Goal: Information Seeking & Learning: Learn about a topic

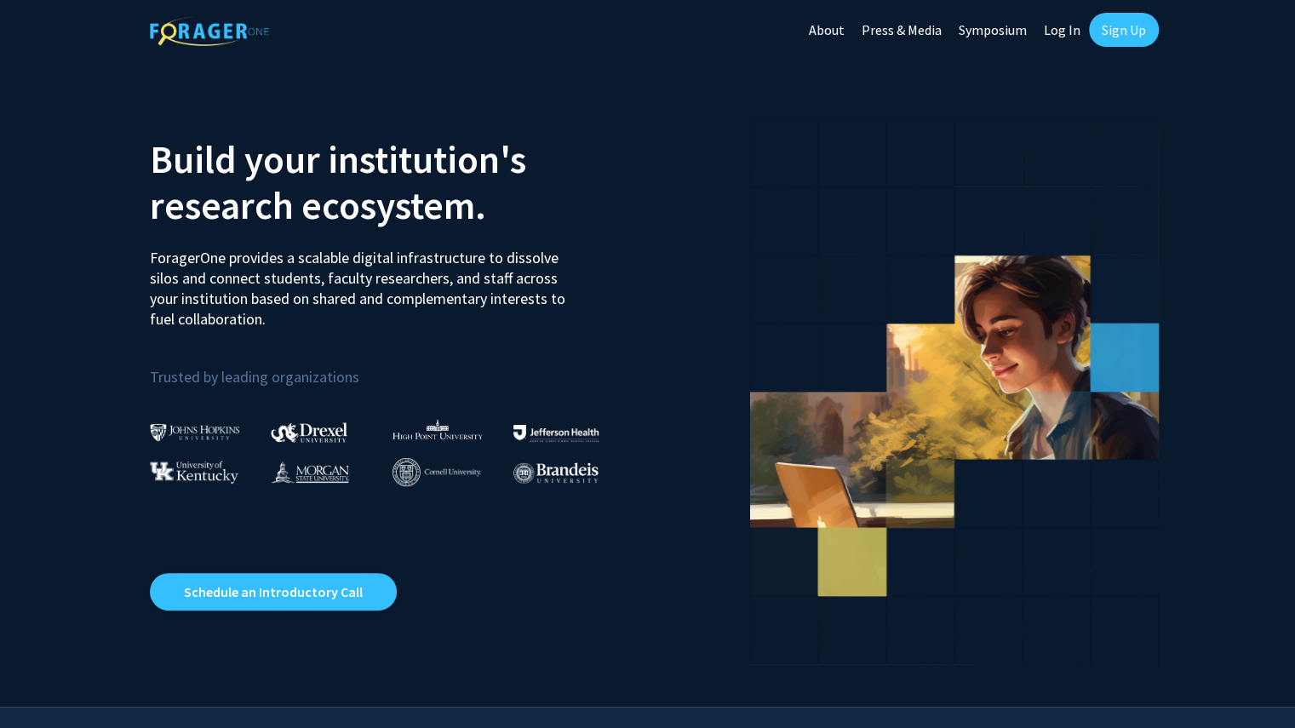
click at [1080, 33] on link "Log In" at bounding box center [1063, 30] width 54 height 60
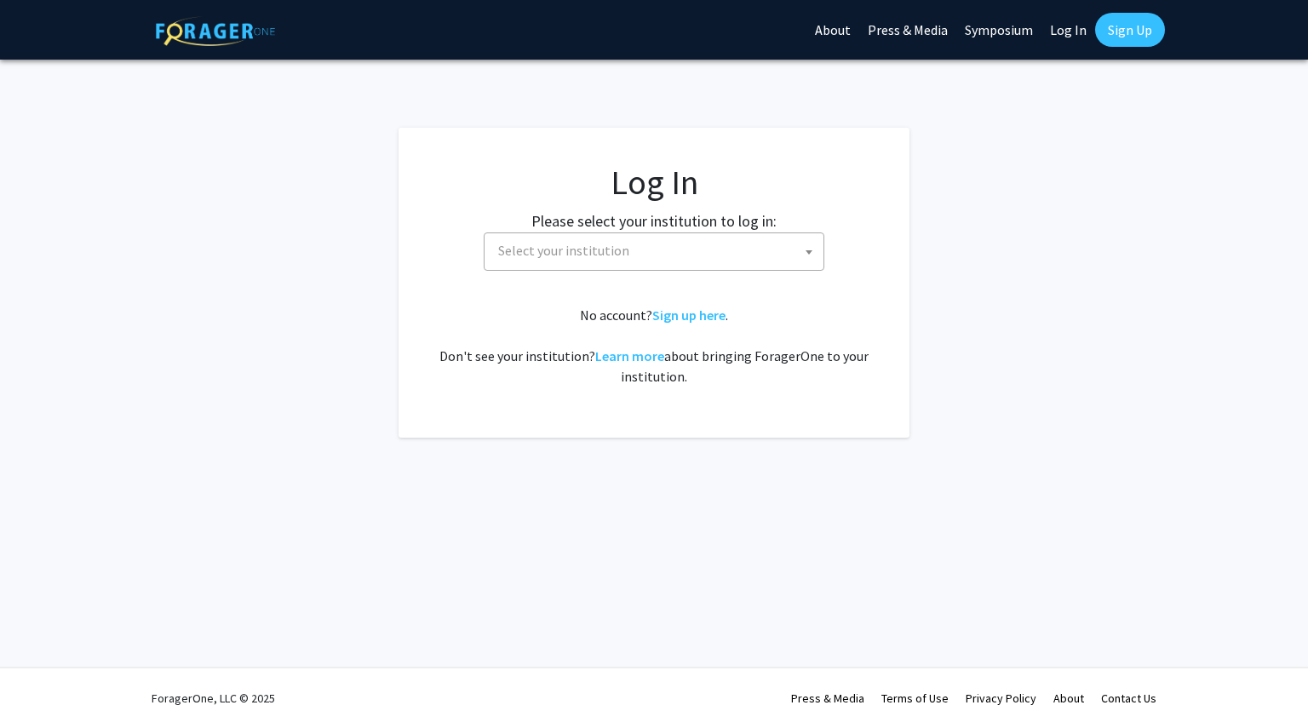
click at [695, 251] on span "Select your institution" at bounding box center [657, 250] width 332 height 35
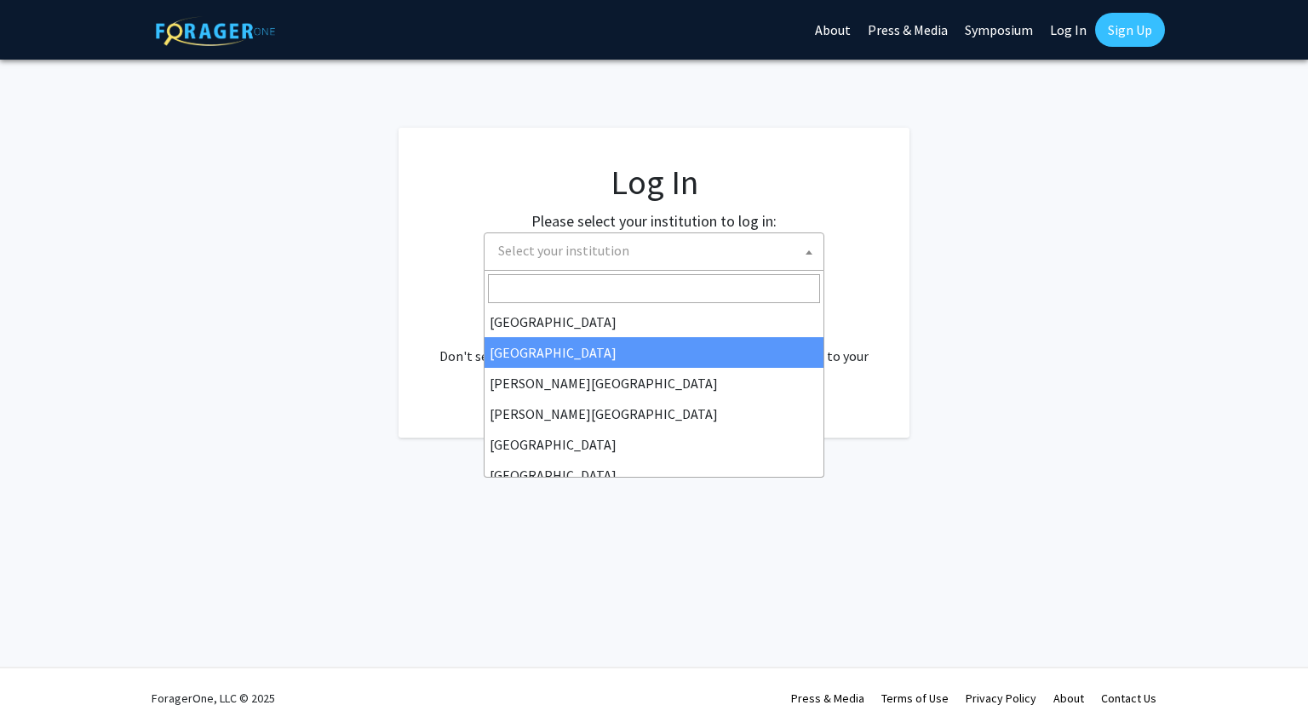
select select "10"
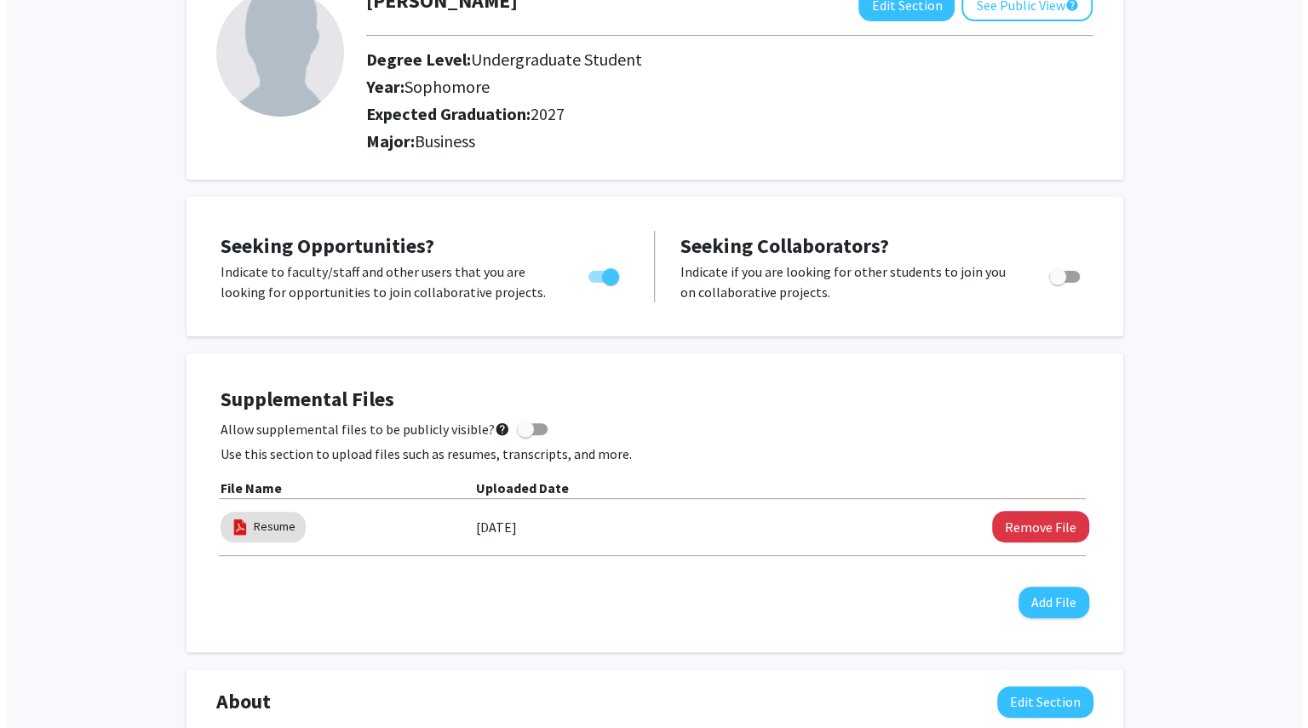
scroll to position [124, 0]
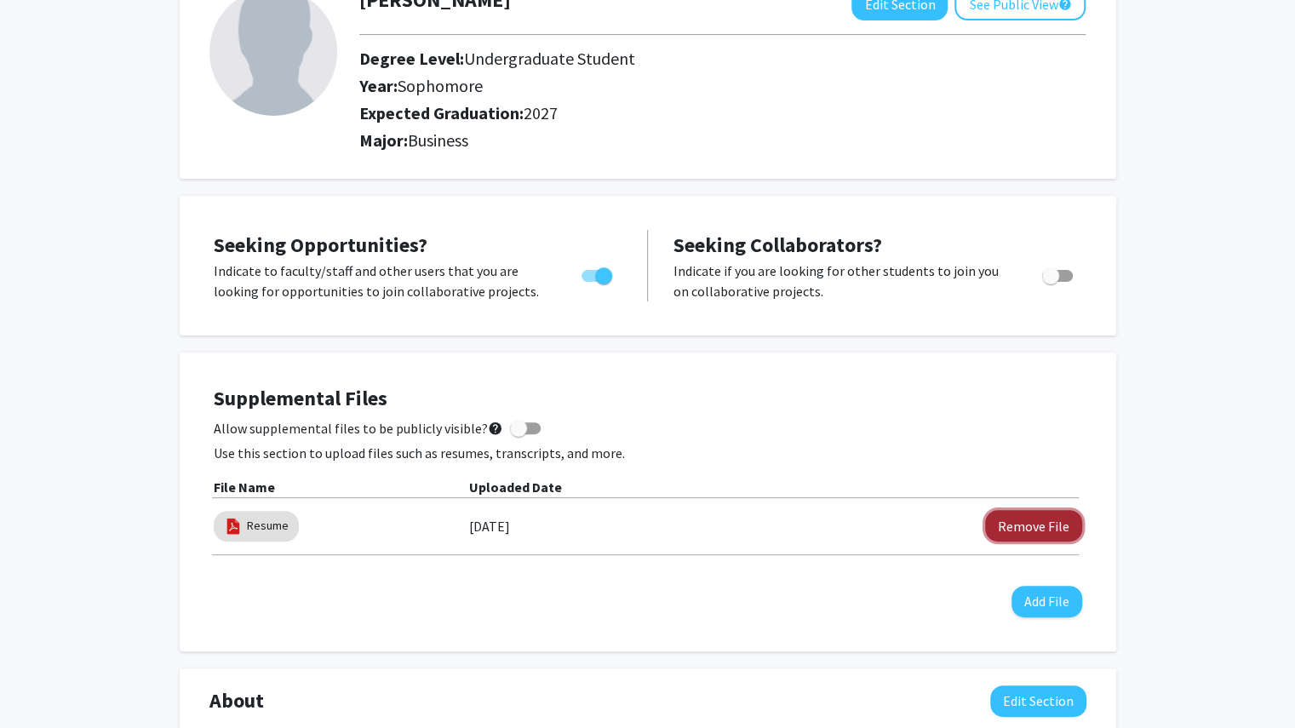
click at [997, 527] on button "Remove File" at bounding box center [1033, 526] width 97 height 32
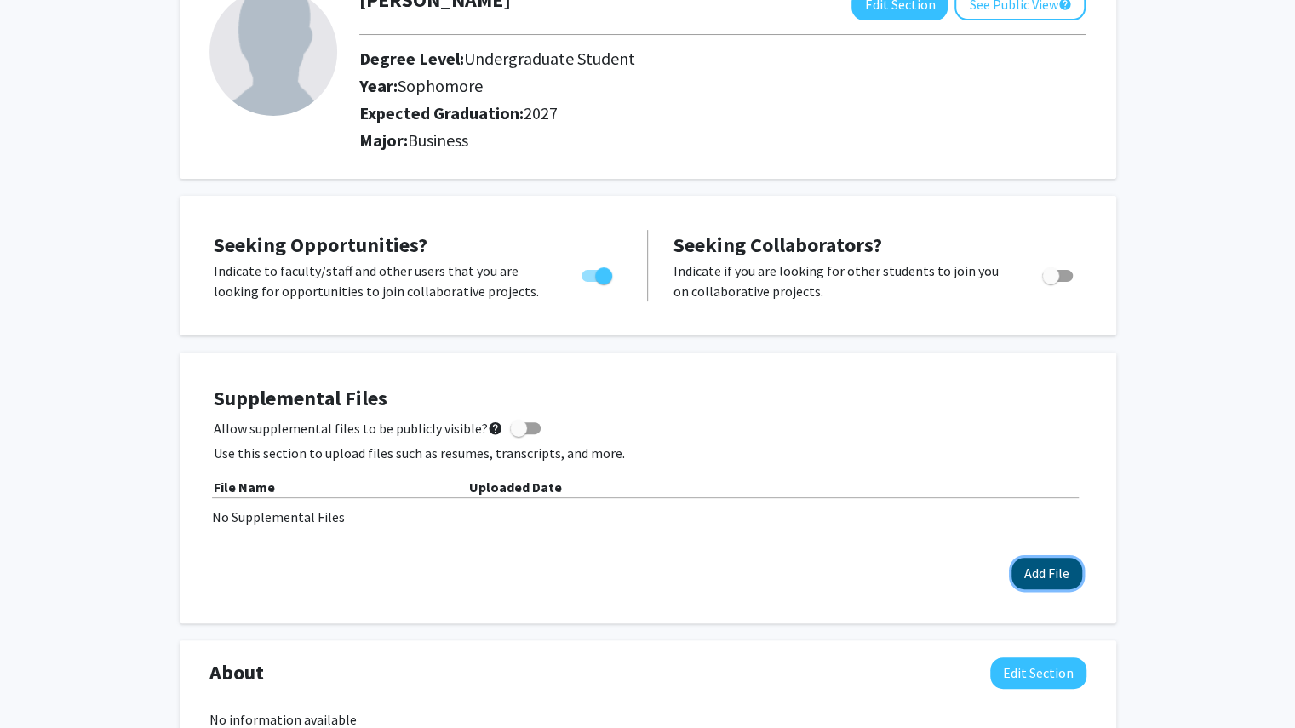
click at [1027, 567] on button "Add File" at bounding box center [1047, 574] width 71 height 32
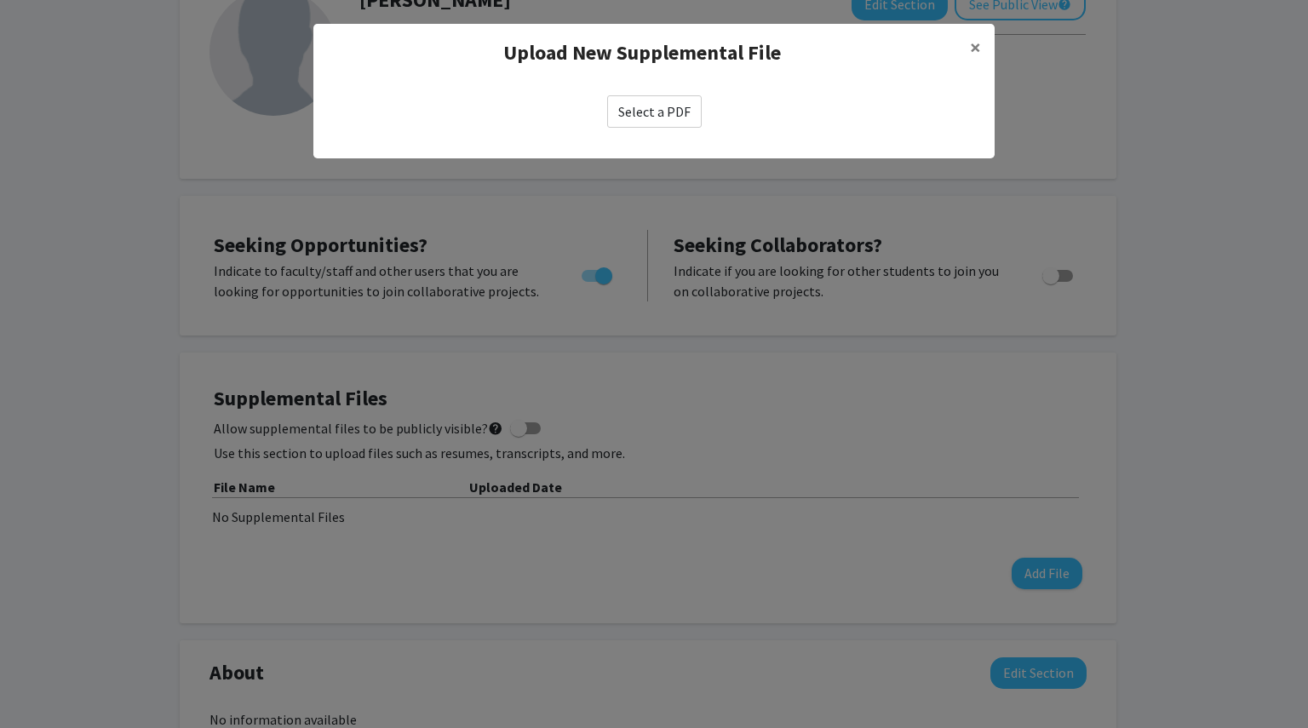
click at [657, 115] on label "Select a PDF" at bounding box center [654, 111] width 95 height 32
click at [0, 0] on input "Select a PDF" at bounding box center [0, 0] width 0 height 0
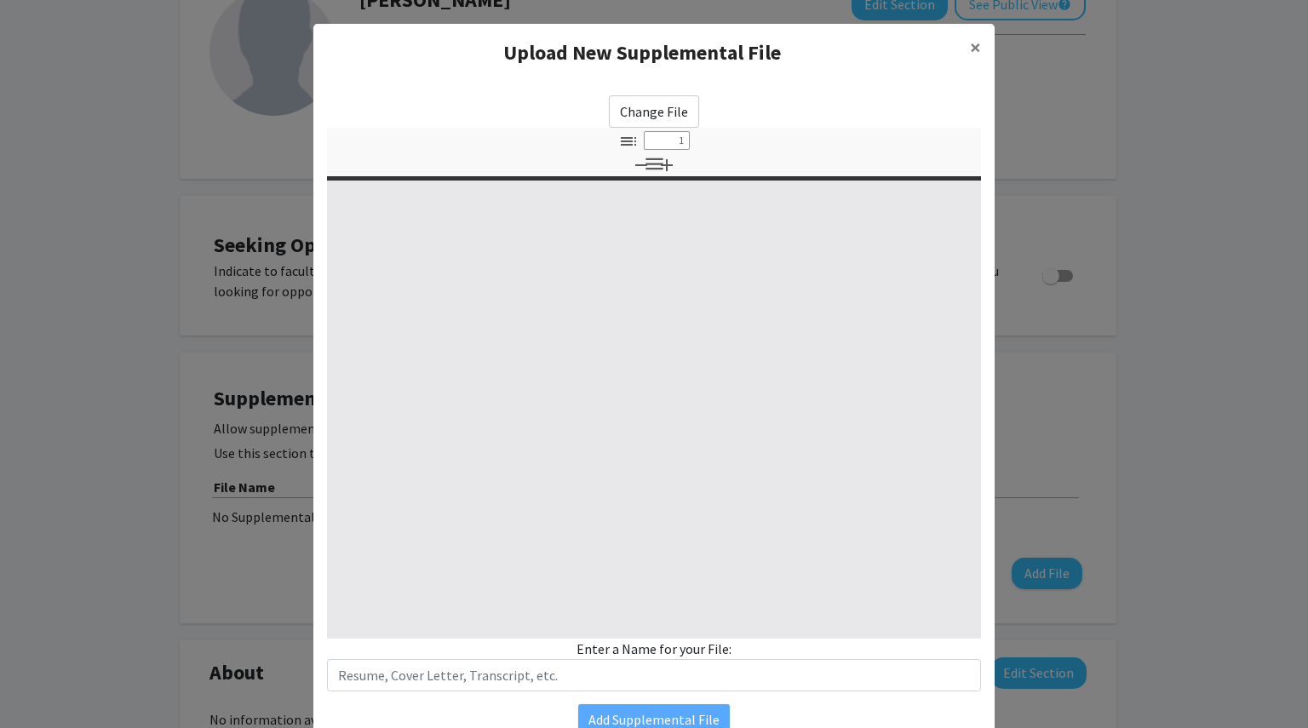
select select "custom"
type input "0"
select select "custom"
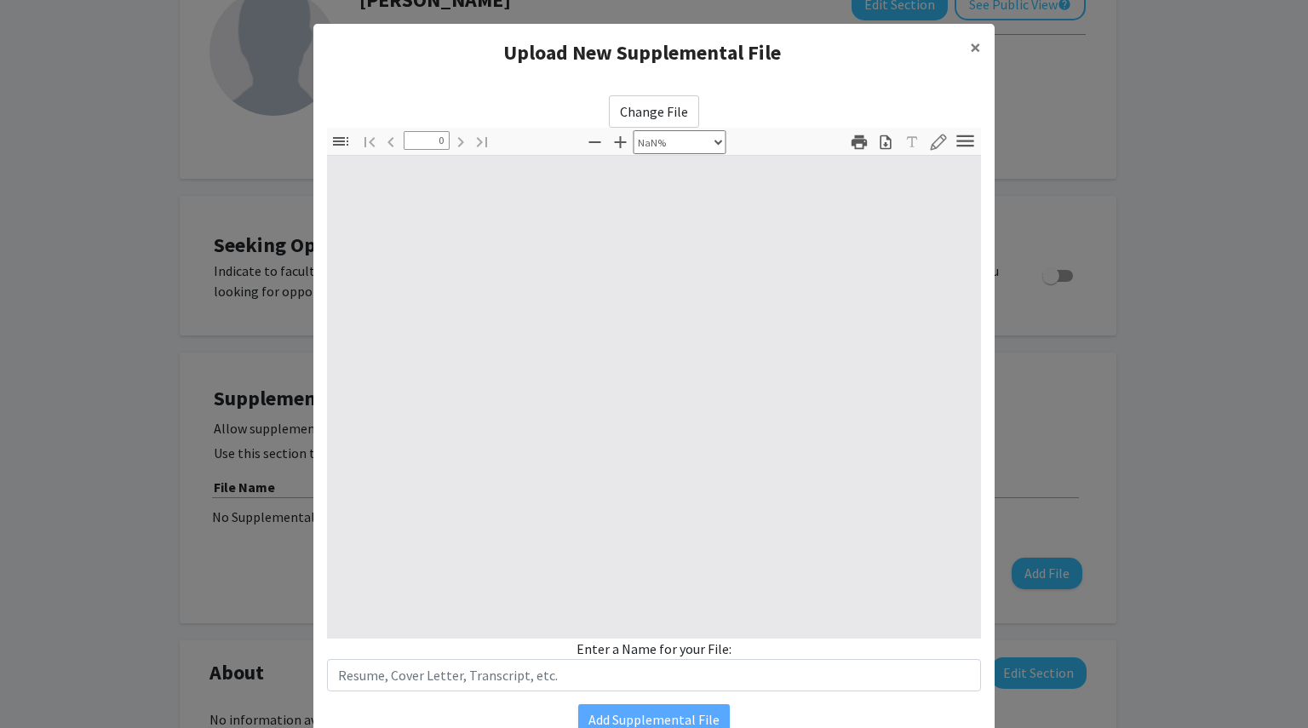
type input "1"
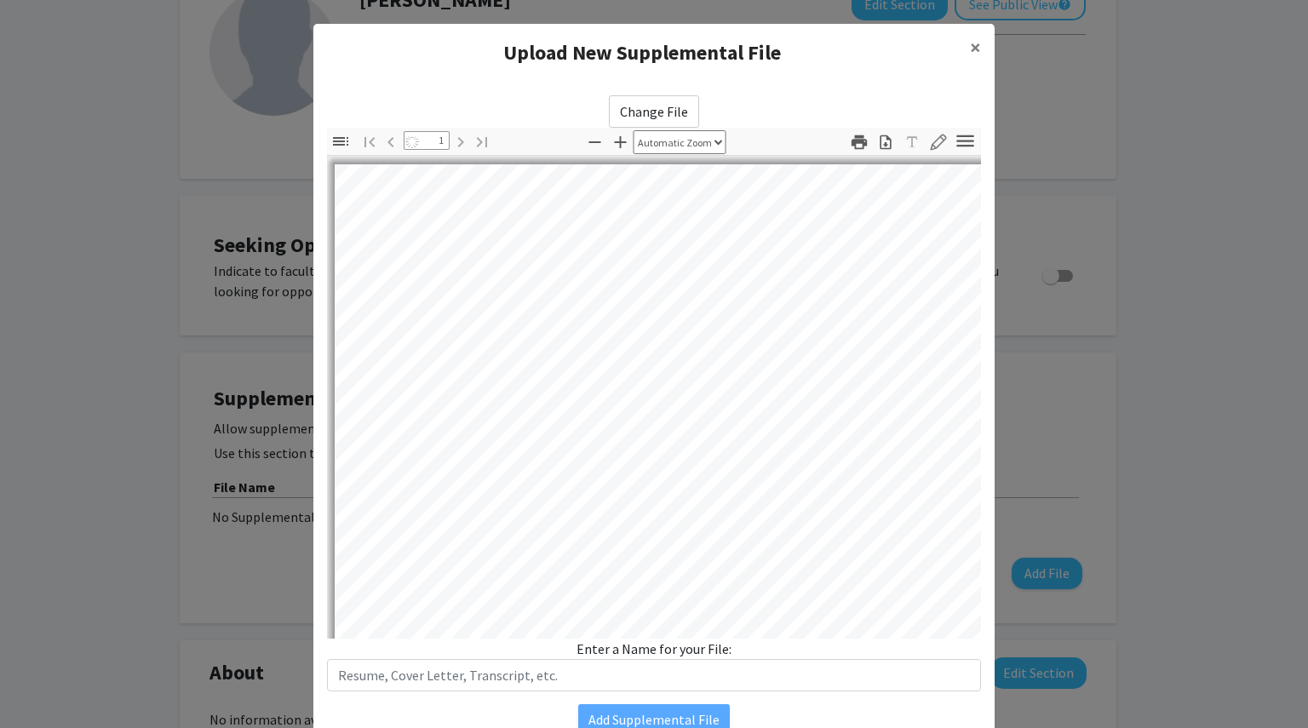
select select "auto"
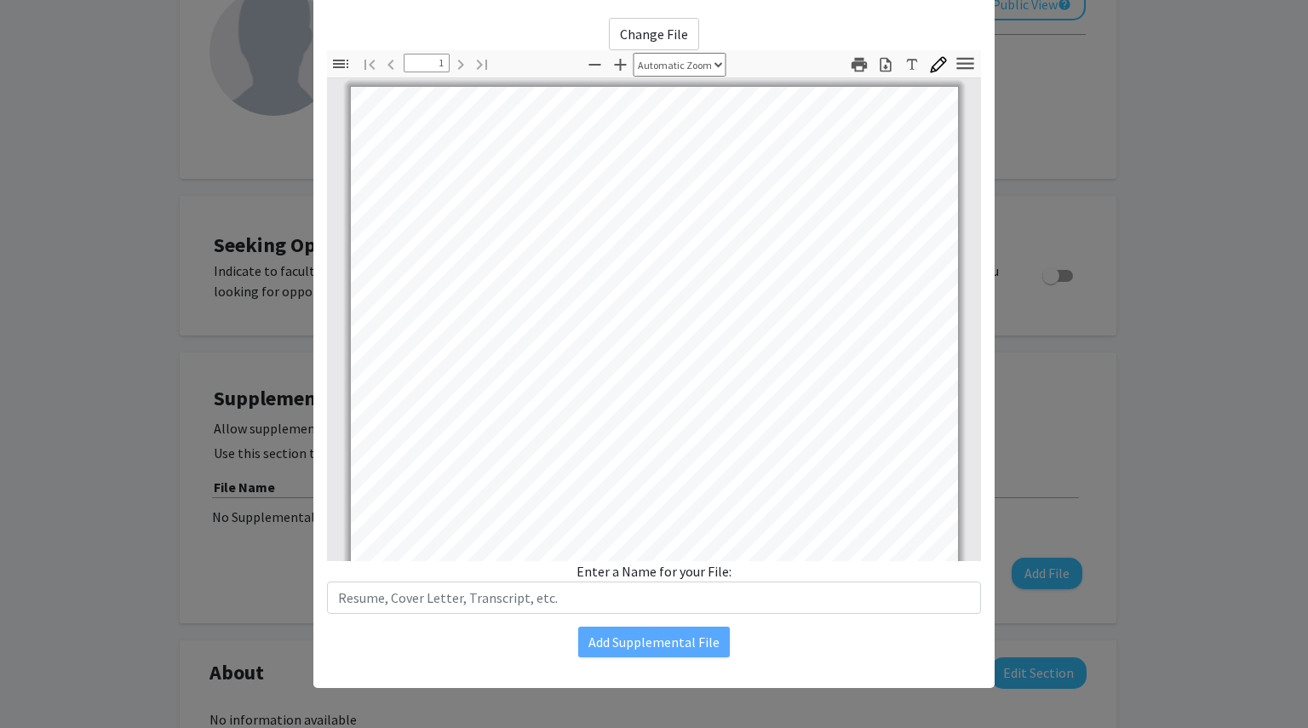
scroll to position [0, 0]
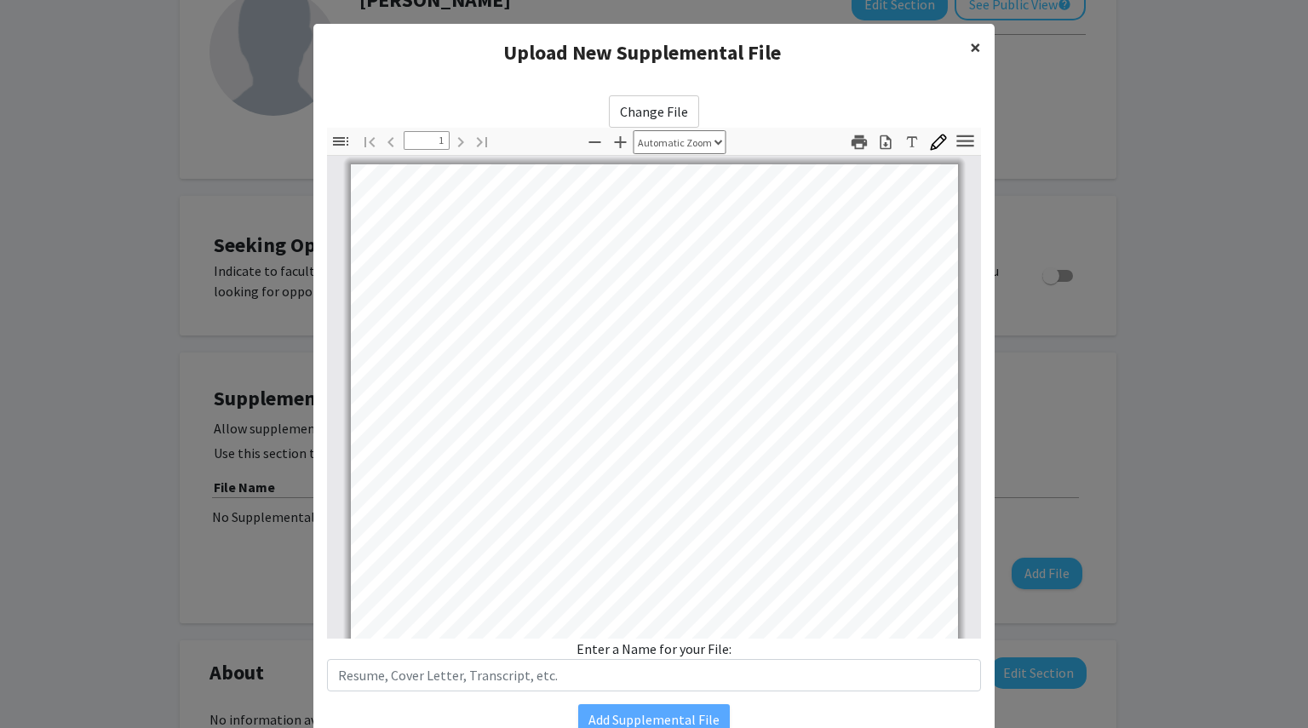
click at [970, 43] on span "×" at bounding box center [975, 47] width 11 height 26
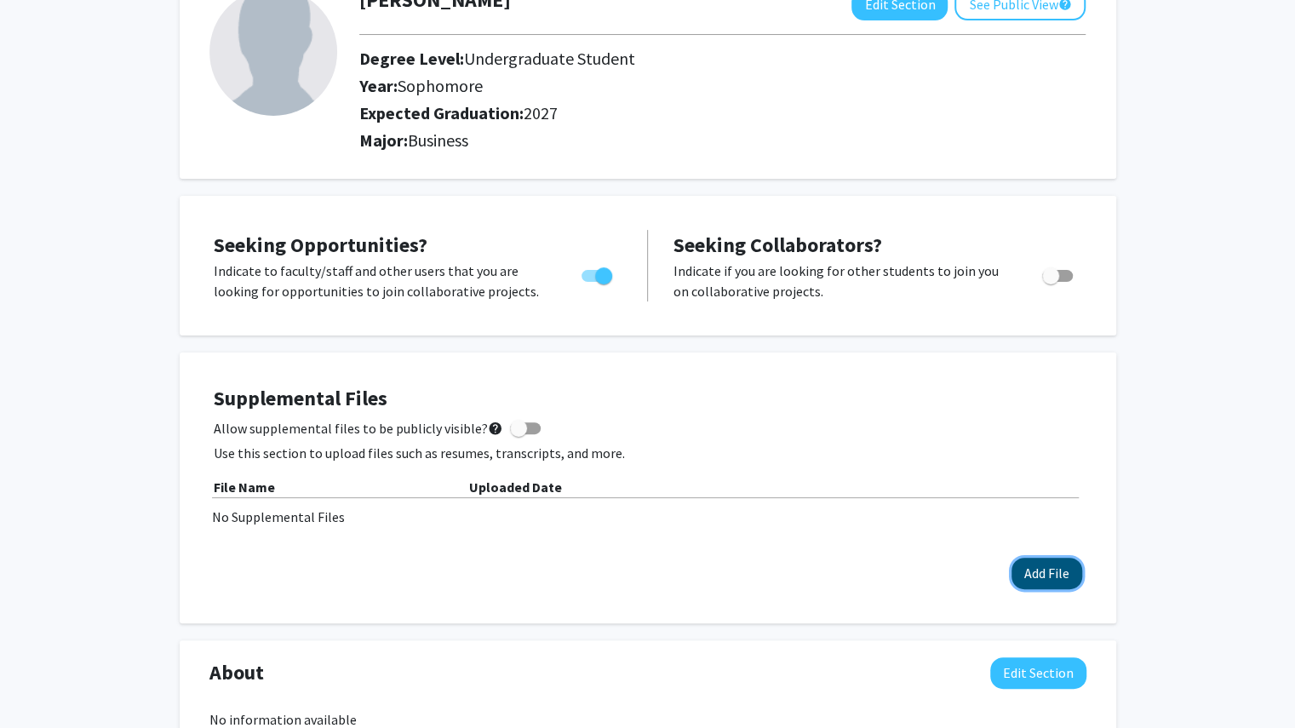
click at [1054, 575] on button "Add File" at bounding box center [1047, 574] width 71 height 32
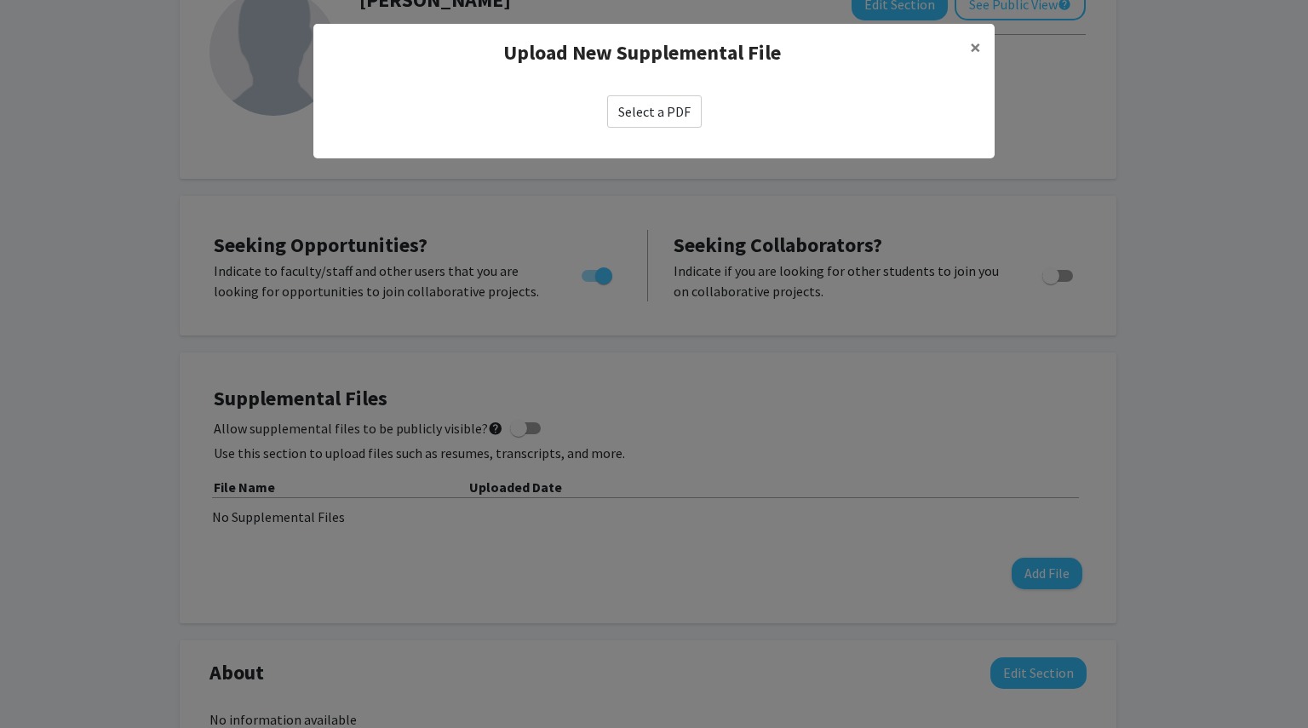
click at [680, 112] on label "Select a PDF" at bounding box center [654, 111] width 95 height 32
click at [0, 0] on input "Select a PDF" at bounding box center [0, 0] width 0 height 0
click at [684, 110] on label "Select a PDF" at bounding box center [654, 111] width 95 height 32
click at [0, 0] on input "Select a PDF" at bounding box center [0, 0] width 0 height 0
select select "custom"
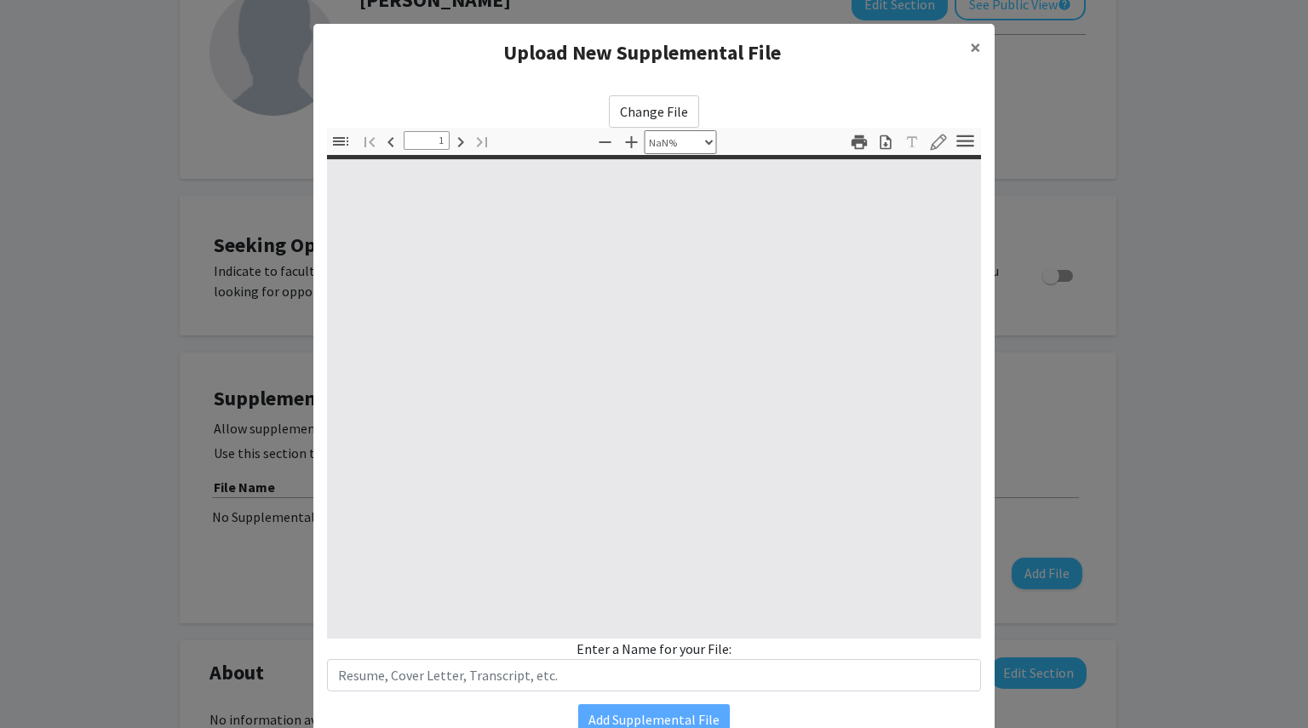
type input "0"
select select "custom"
type input "1"
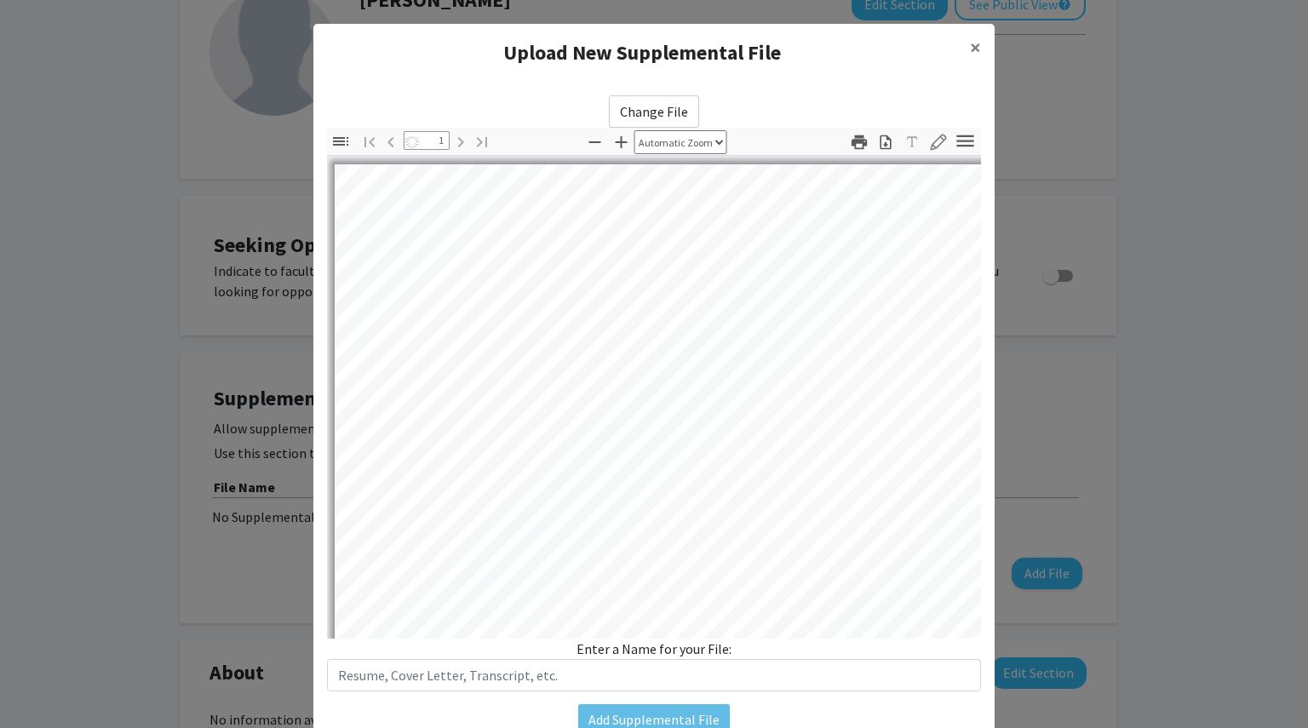
select select "auto"
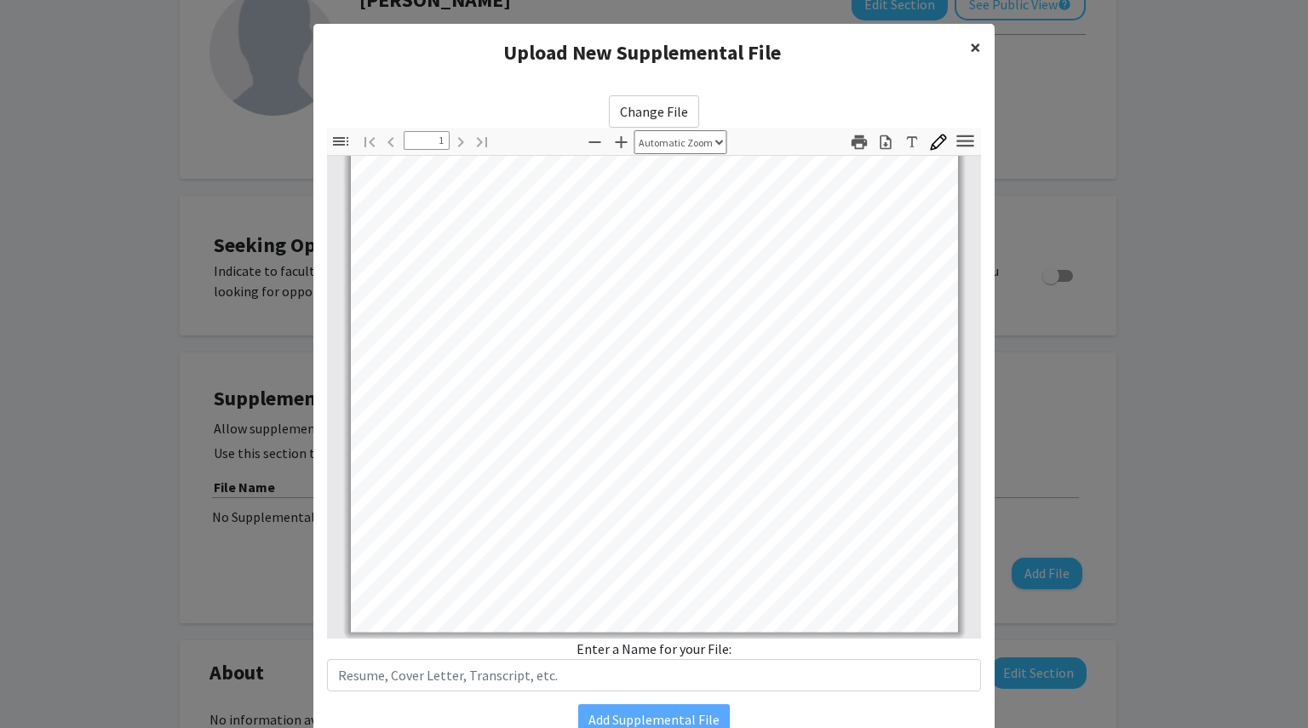
click at [970, 50] on span "×" at bounding box center [975, 47] width 11 height 26
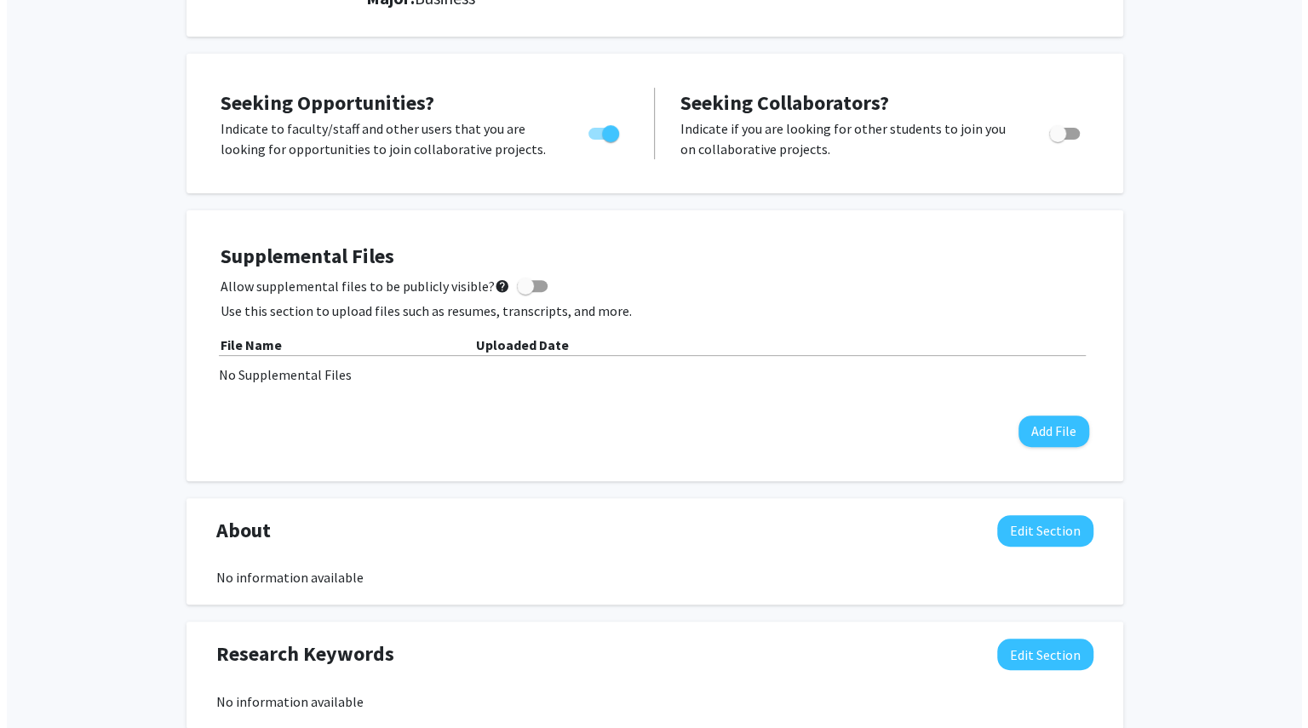
scroll to position [267, 0]
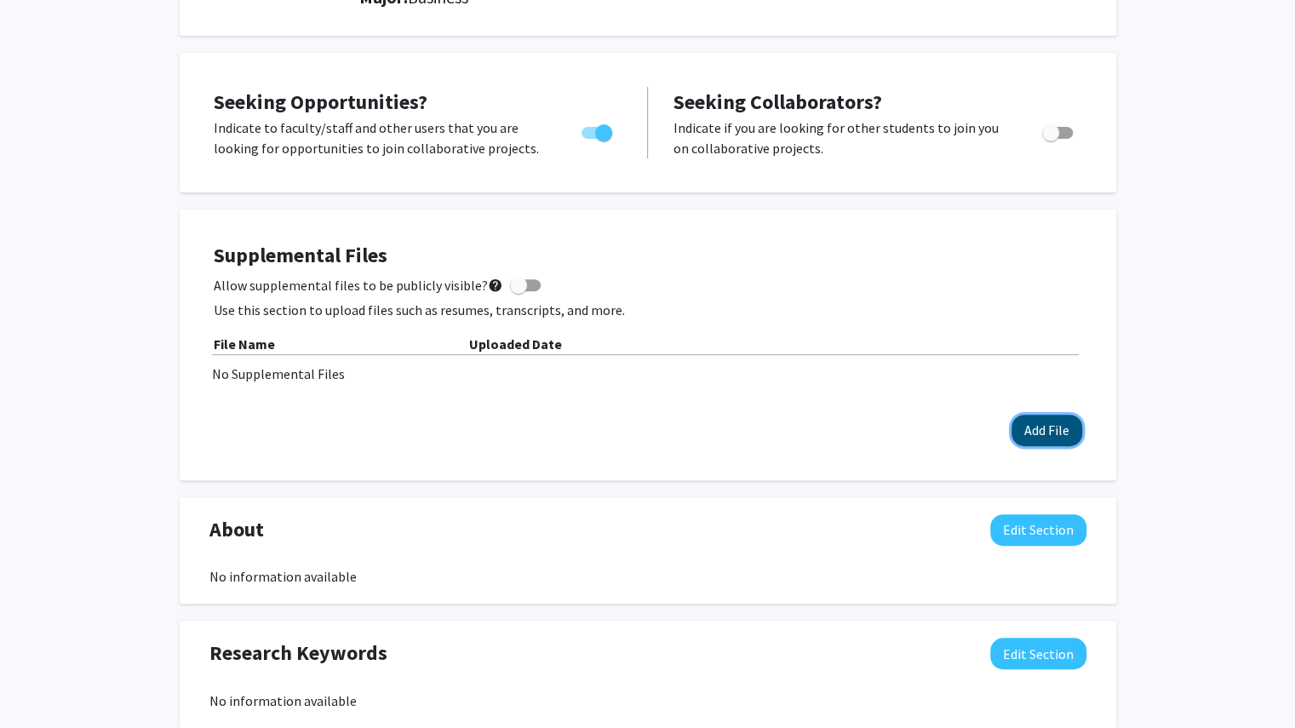
click at [1066, 437] on button "Add File" at bounding box center [1047, 431] width 71 height 32
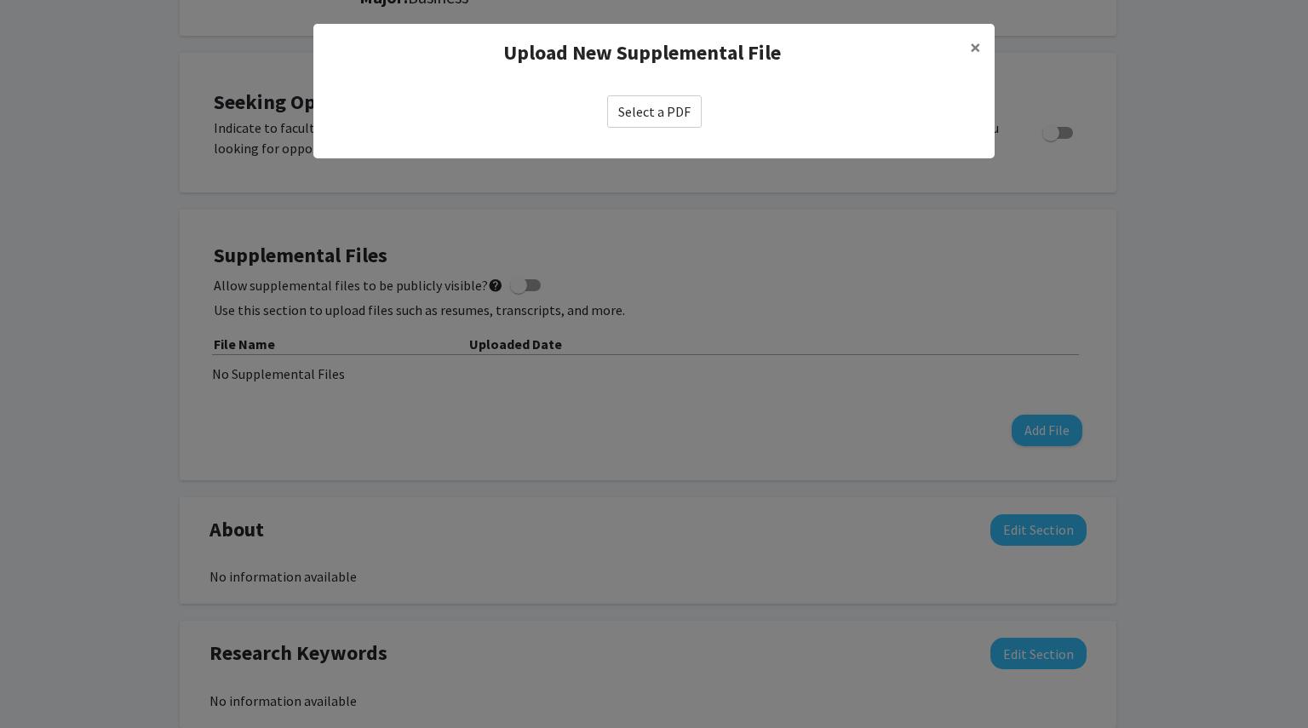
click at [642, 114] on label "Select a PDF" at bounding box center [654, 111] width 95 height 32
click at [0, 0] on input "Select a PDF" at bounding box center [0, 0] width 0 height 0
select select "custom"
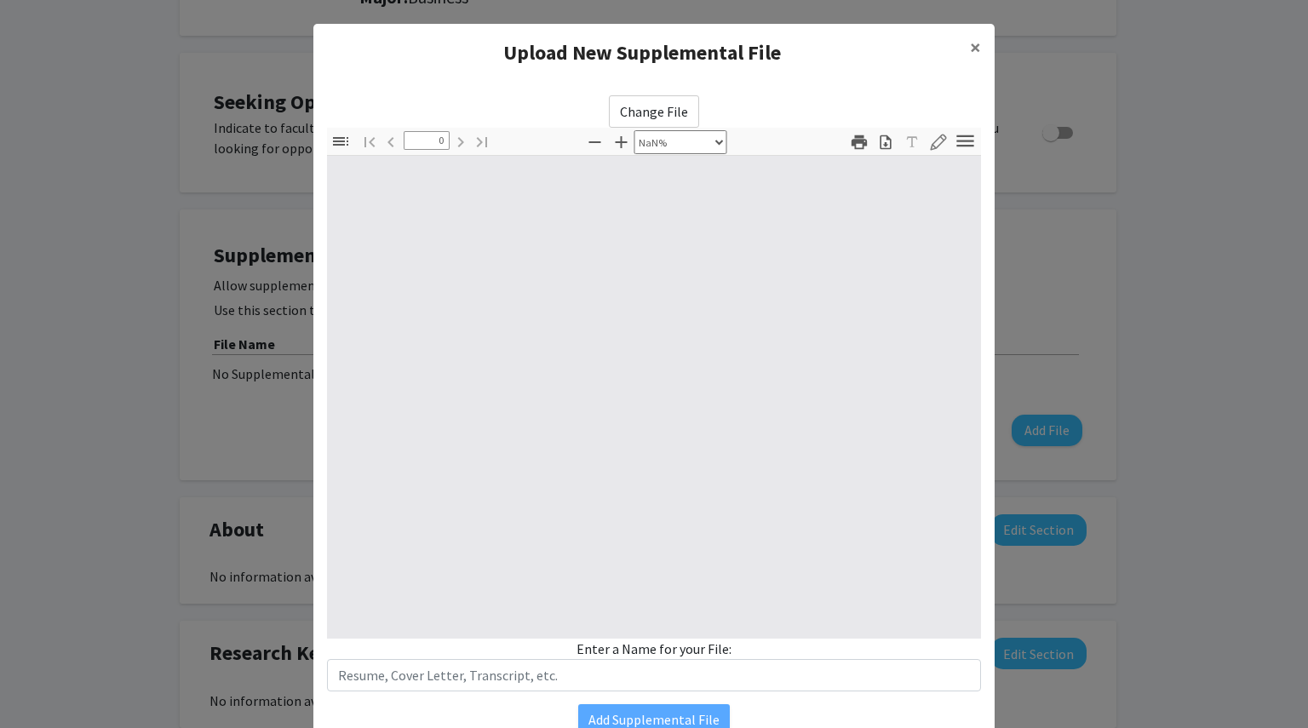
type input "1"
select select "auto"
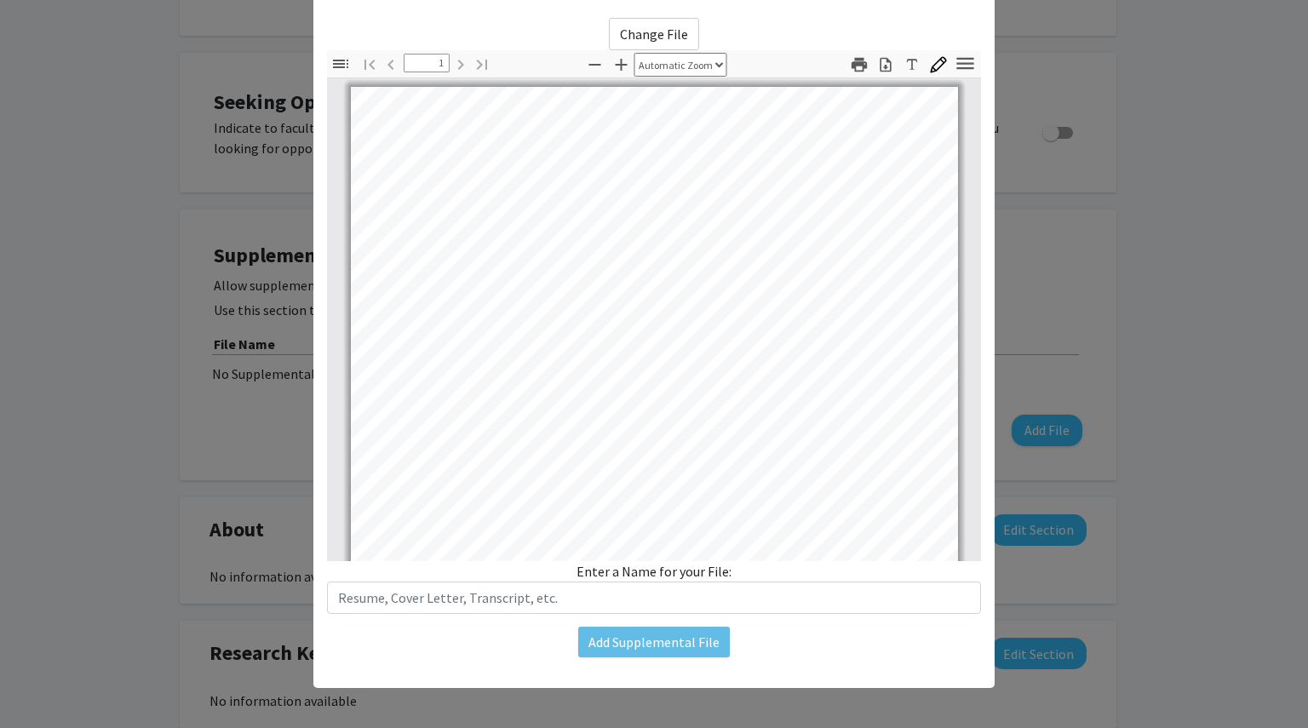
scroll to position [0, 0]
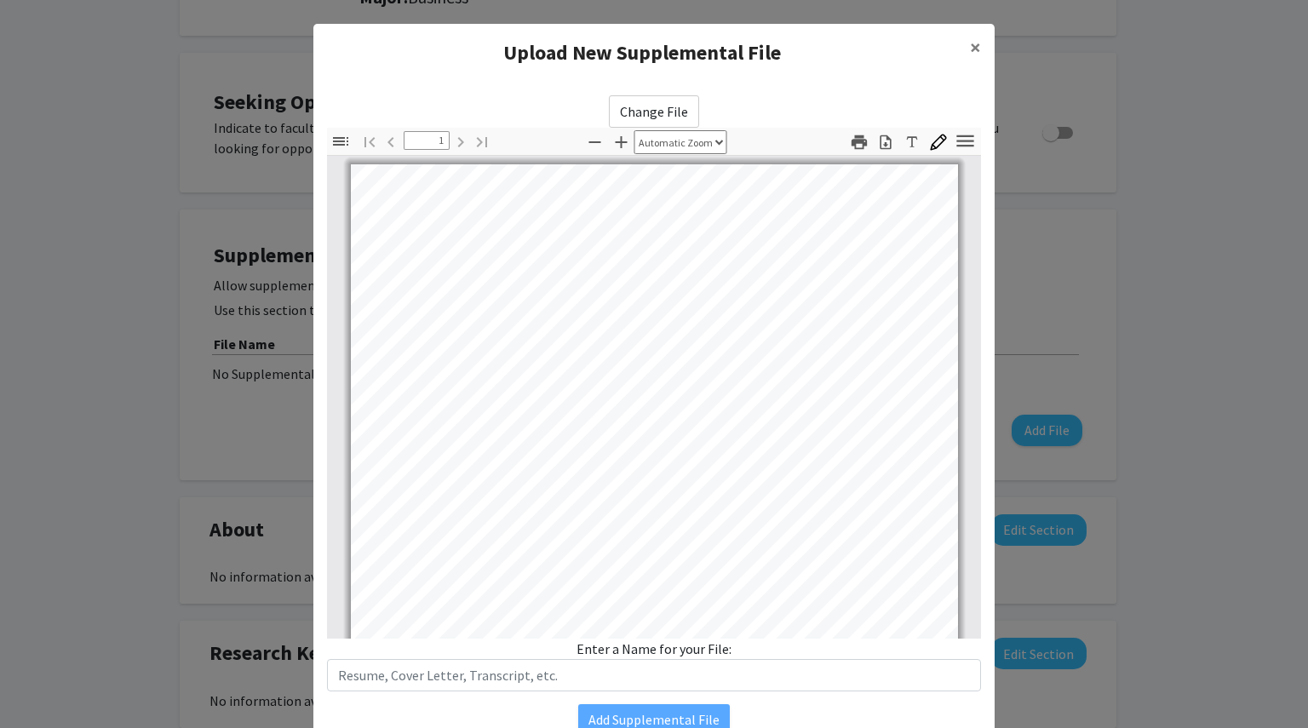
click at [847, 74] on div "Upload New Supplemental File ×" at bounding box center [653, 53] width 681 height 58
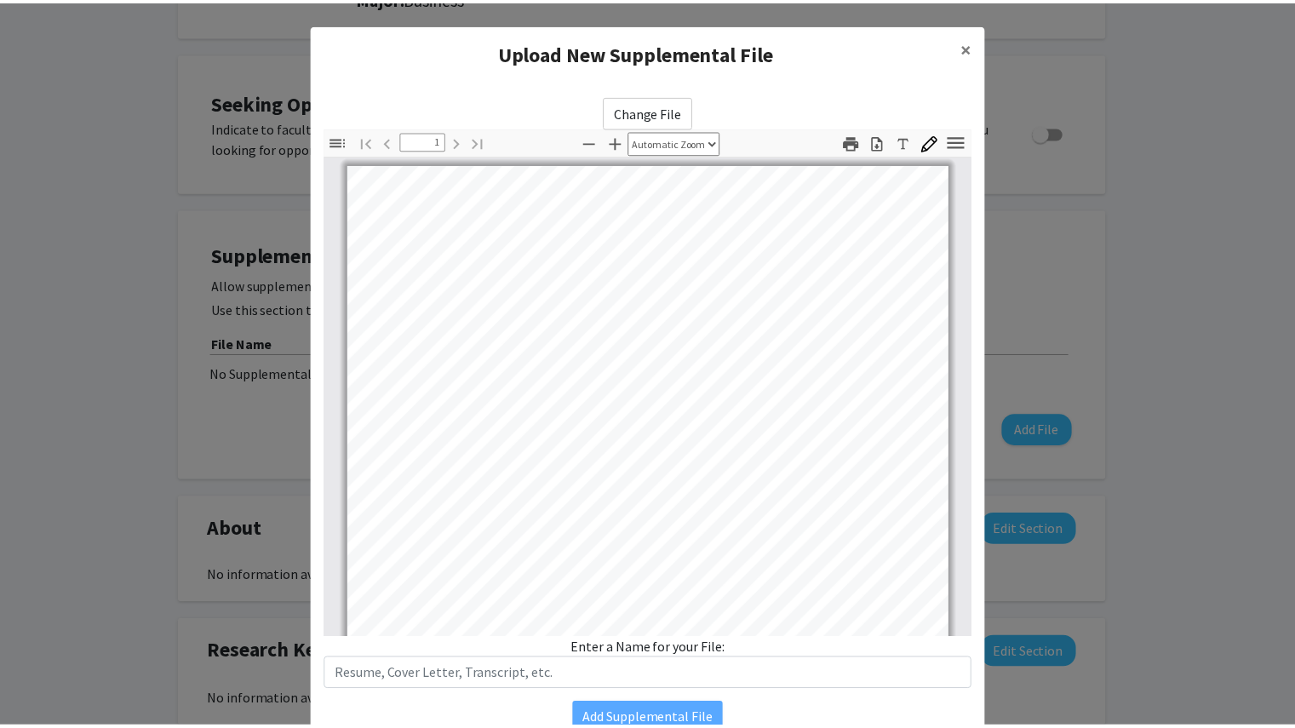
scroll to position [319, 0]
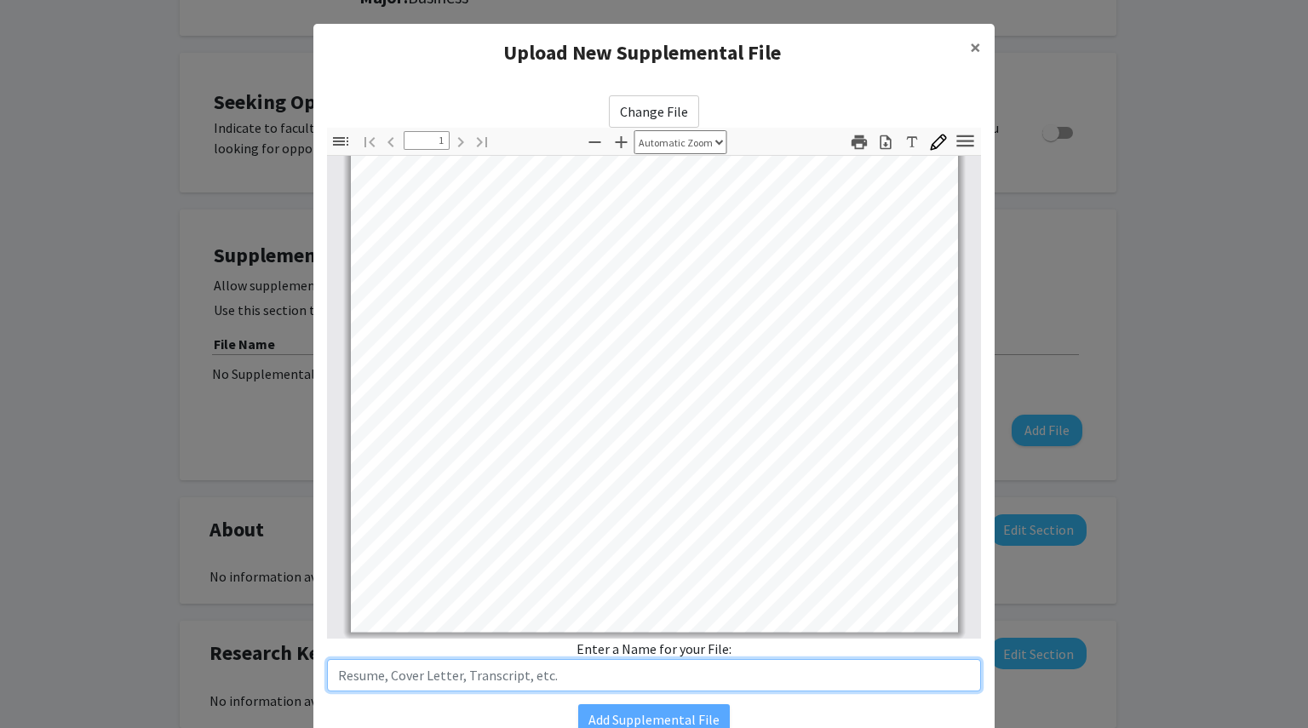
click at [659, 688] on input "text" at bounding box center [654, 675] width 654 height 32
type input "Resume"
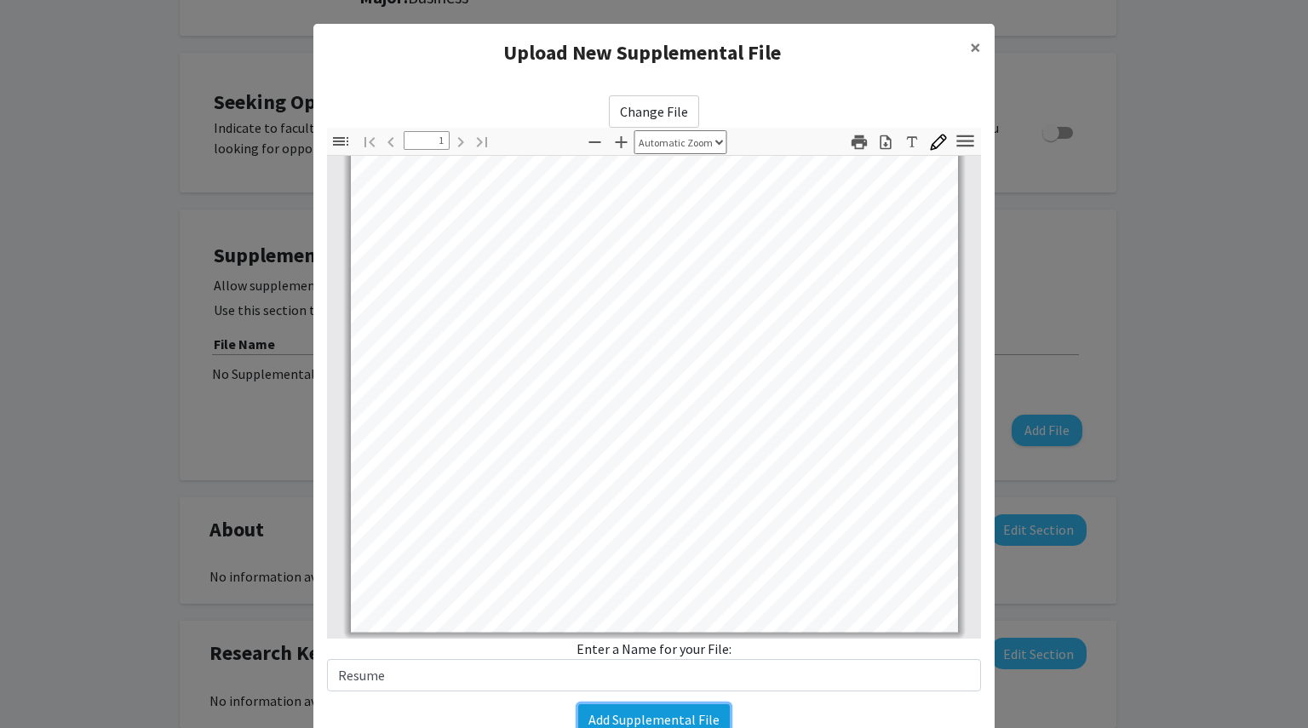
click at [654, 716] on button "Add Supplemental File" at bounding box center [654, 719] width 152 height 31
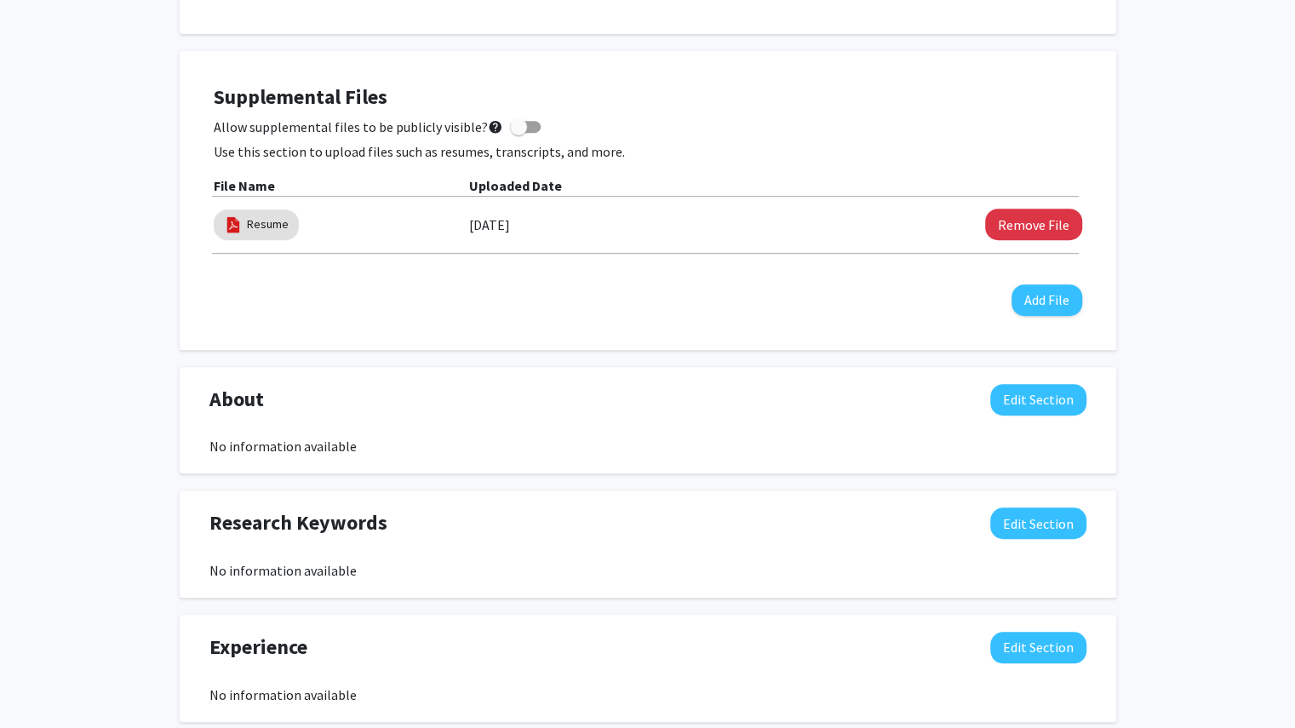
scroll to position [712, 0]
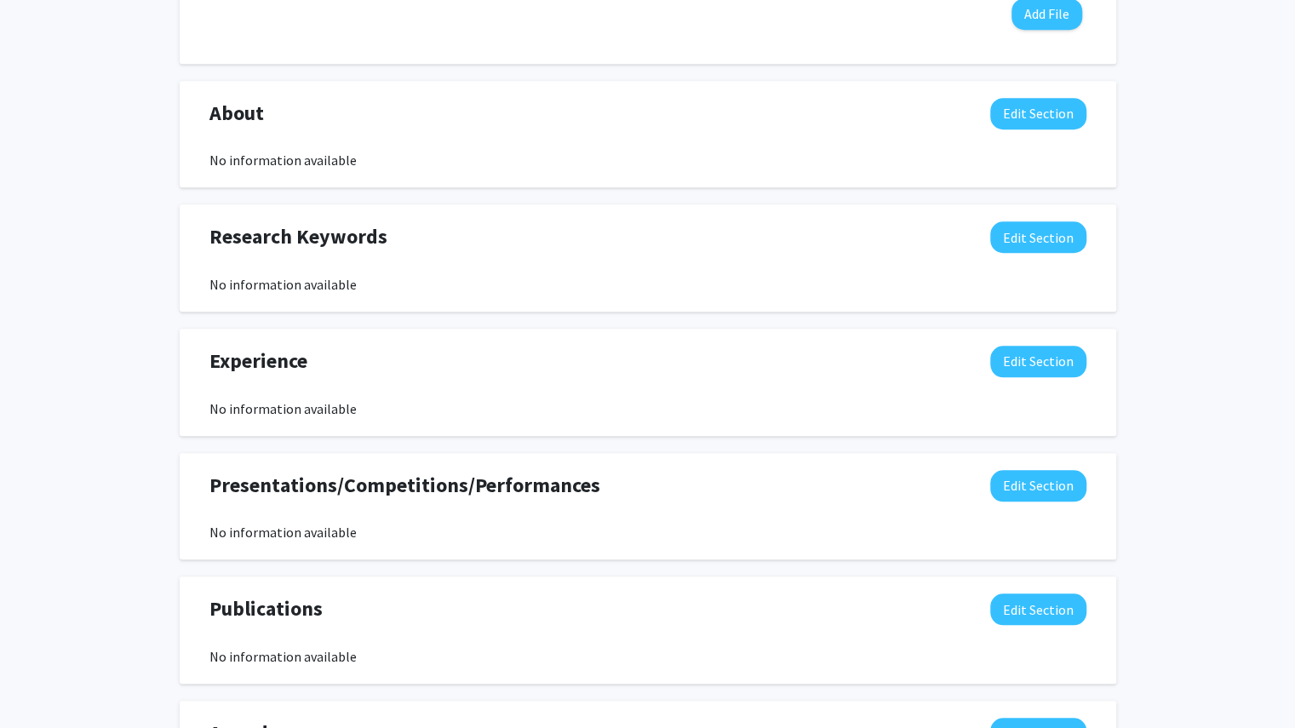
click at [705, 260] on div "Research Keywords Edit Section" at bounding box center [648, 240] width 903 height 39
click at [1018, 222] on button "Edit Section" at bounding box center [1039, 237] width 96 height 32
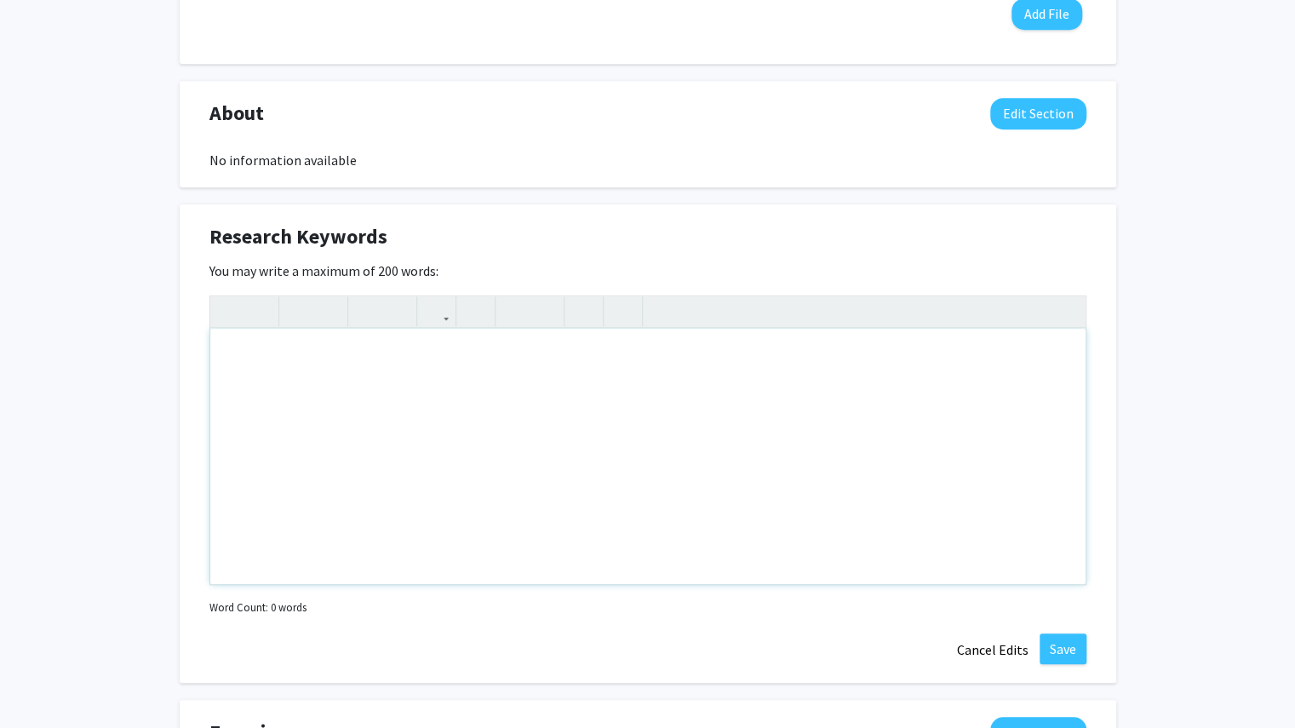
click at [520, 413] on div "Note to users with screen readers: Please deactivate our accessibility plugin f…" at bounding box center [648, 457] width 876 height 256
click at [564, 222] on div "Research Keywords Edit Section" at bounding box center [648, 240] width 903 height 39
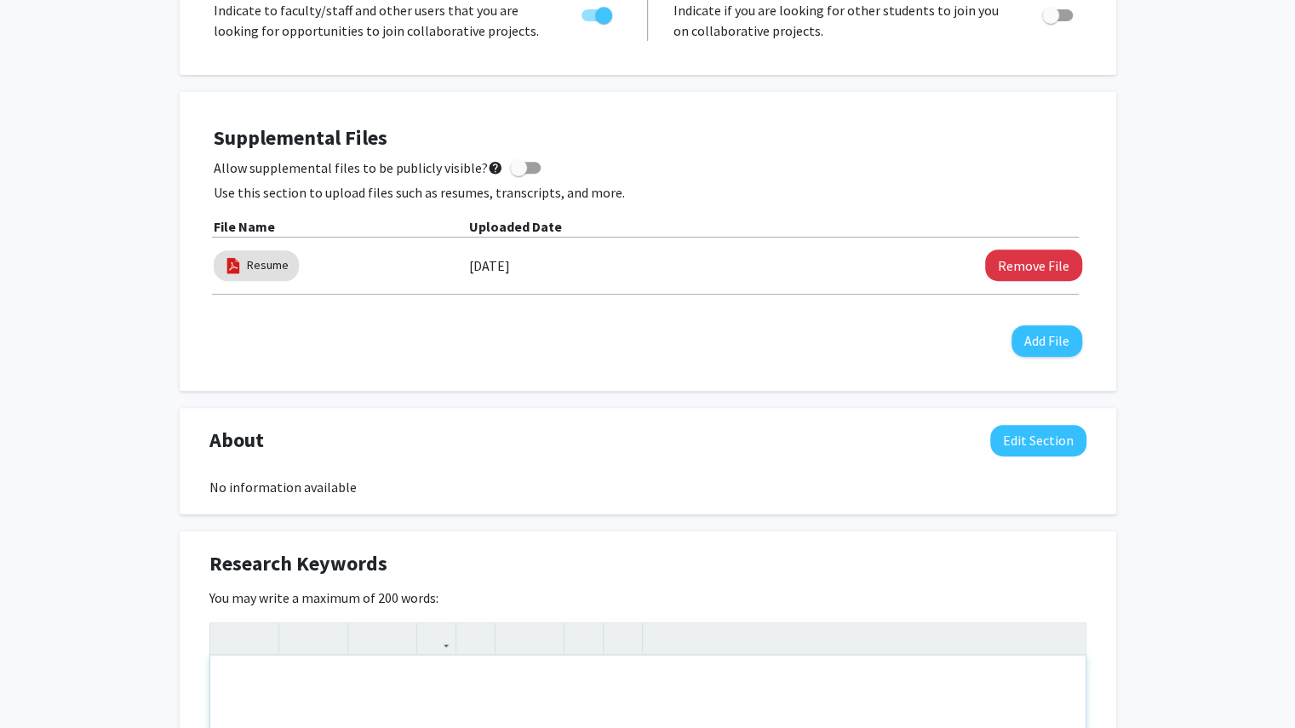
scroll to position [0, 0]
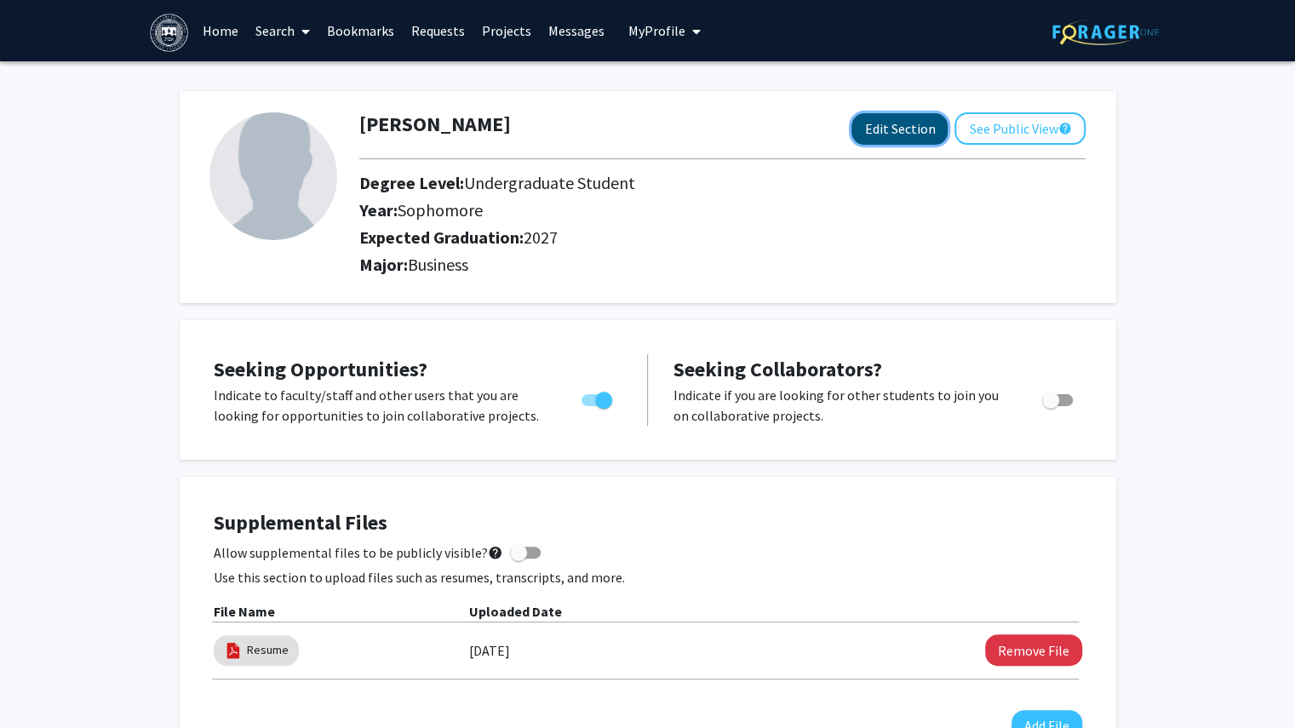
click at [882, 135] on button "Edit Section" at bounding box center [900, 129] width 96 height 32
select select "sophomore"
select select "2027"
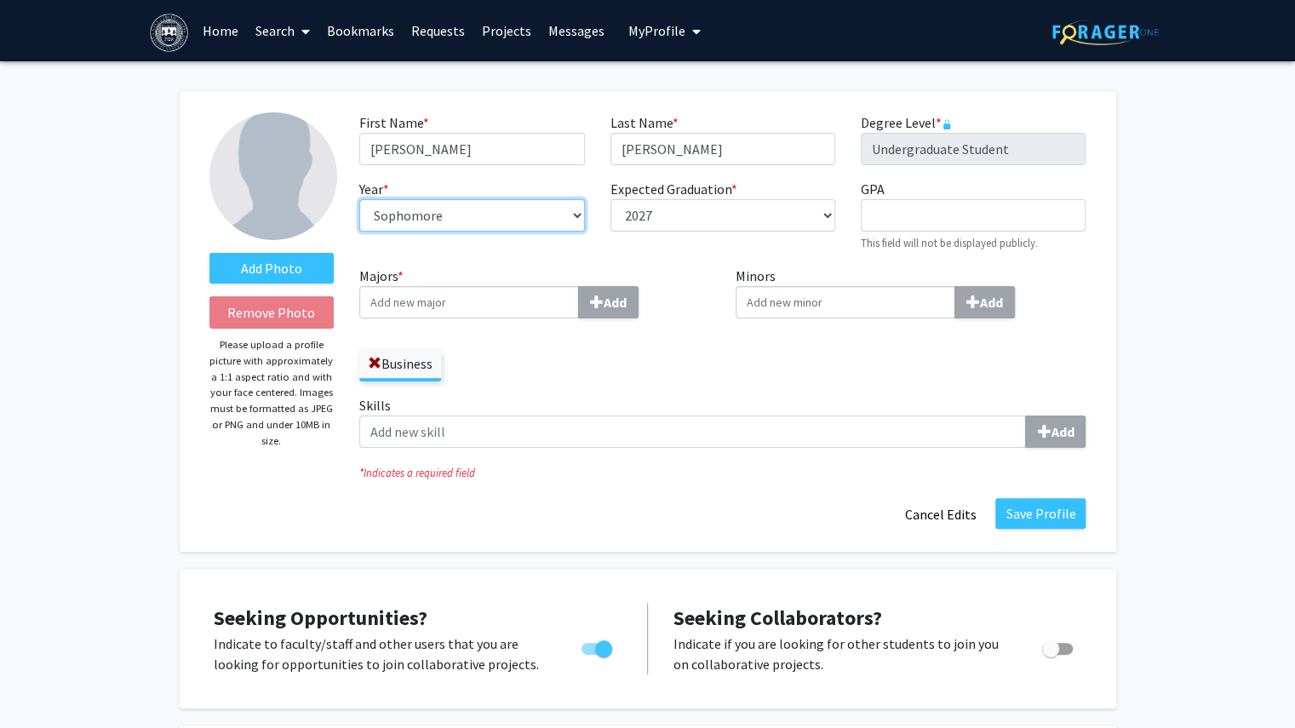
click at [500, 222] on select "--- First-year Sophomore Junior Senior Postbaccalaureate Certificate" at bounding box center [471, 215] width 225 height 32
select select "junior"
click at [359, 199] on select "--- First-year Sophomore Junior Senior Postbaccalaureate Certificate" at bounding box center [471, 215] width 225 height 32
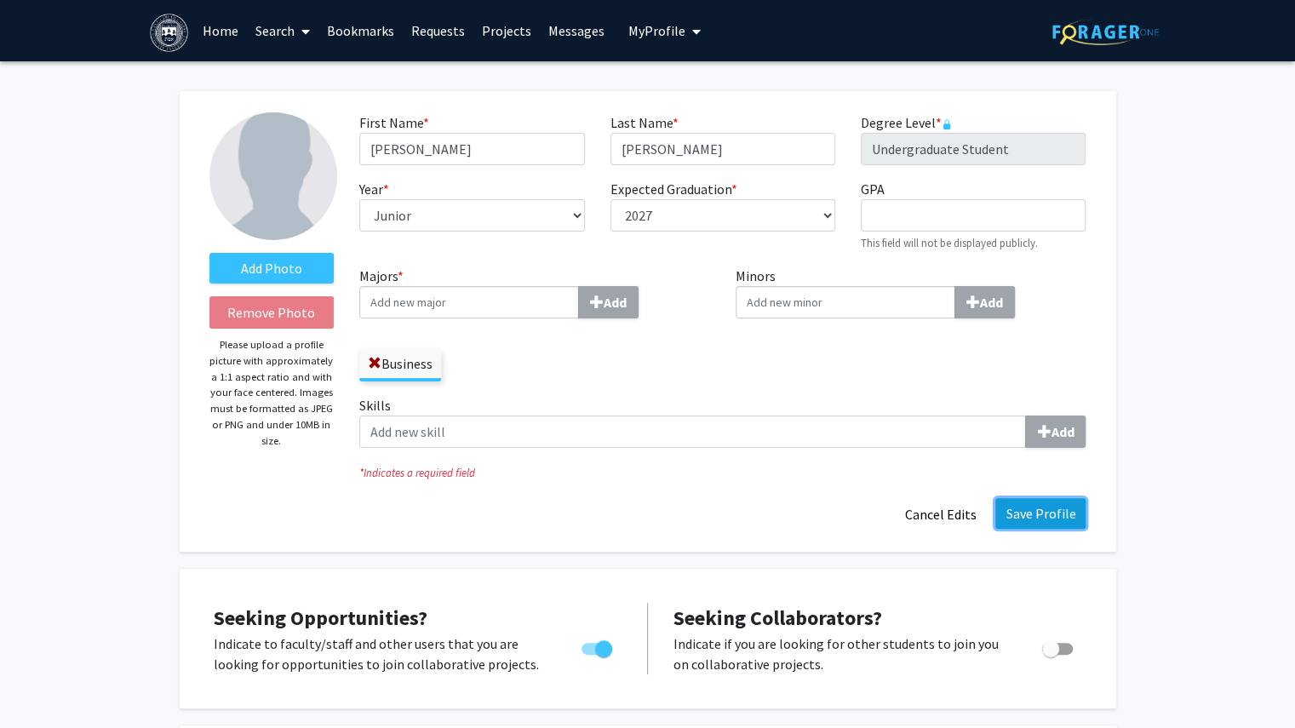
click at [1030, 521] on button "Save Profile" at bounding box center [1041, 513] width 90 height 31
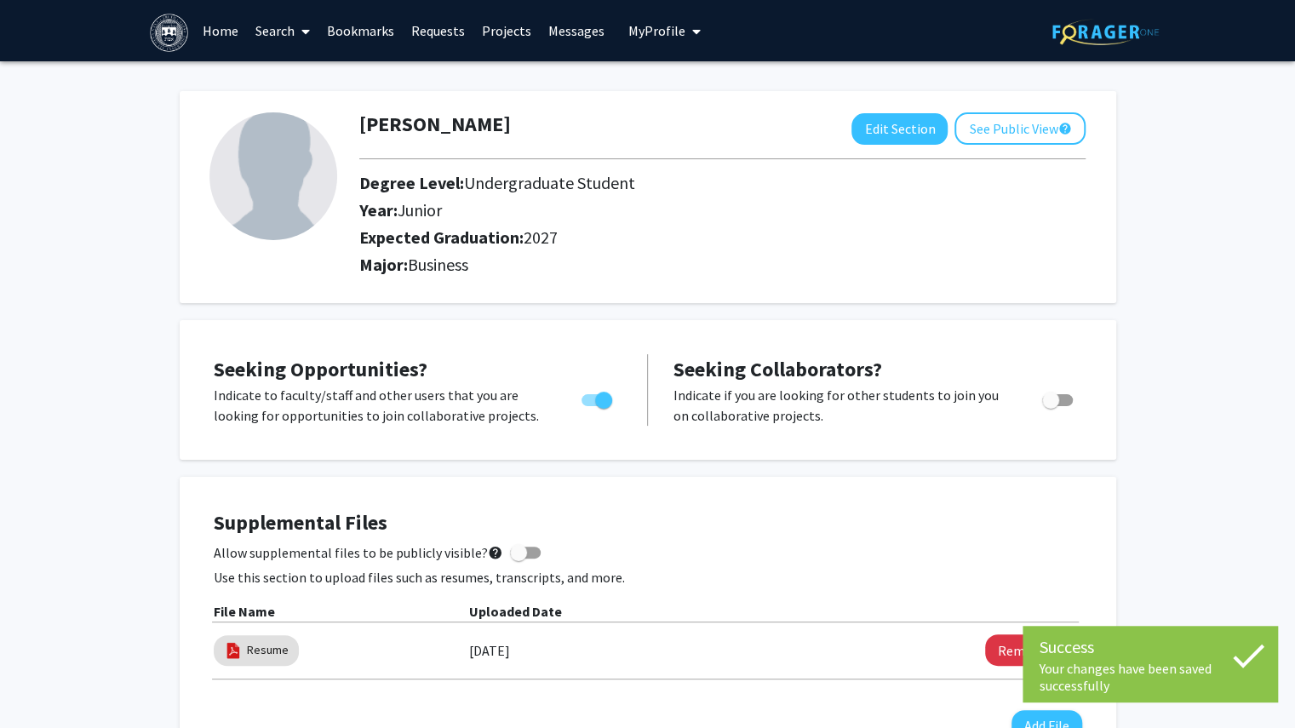
click at [176, 33] on img at bounding box center [169, 33] width 38 height 38
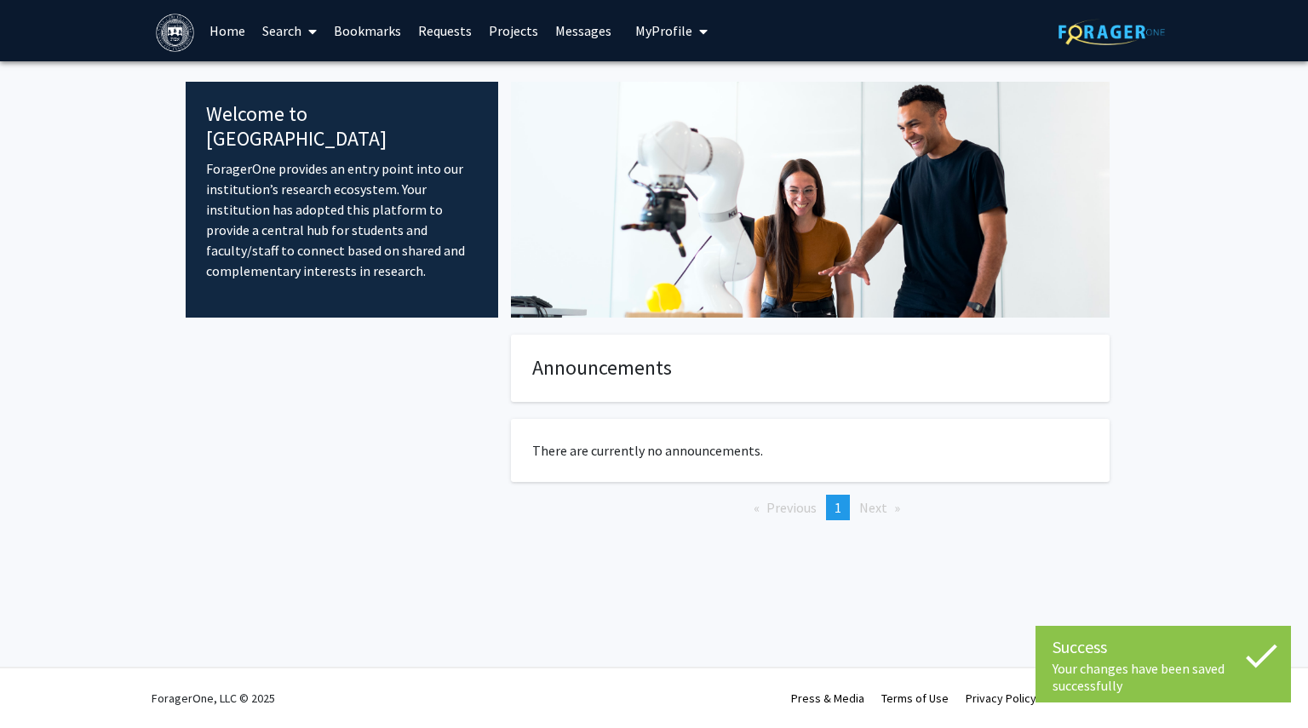
click at [279, 38] on link "Search" at bounding box center [290, 31] width 72 height 60
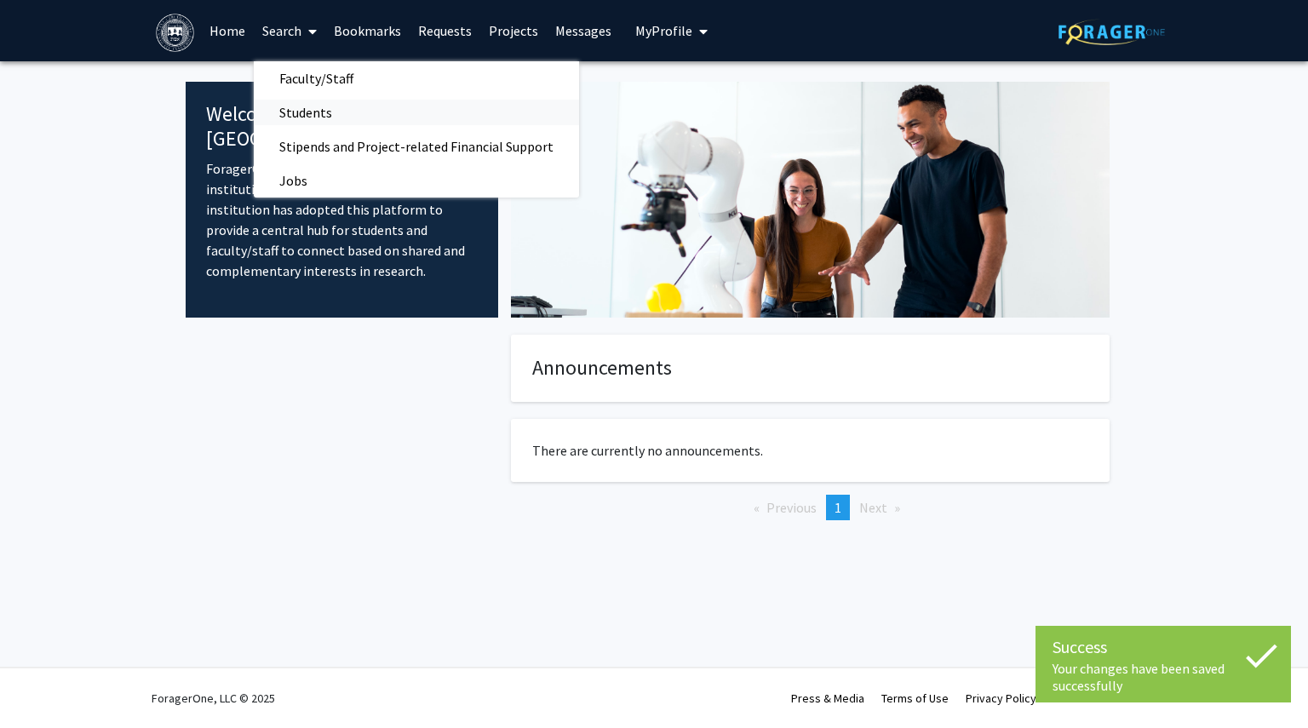
click at [288, 124] on span "Students" at bounding box center [306, 112] width 104 height 34
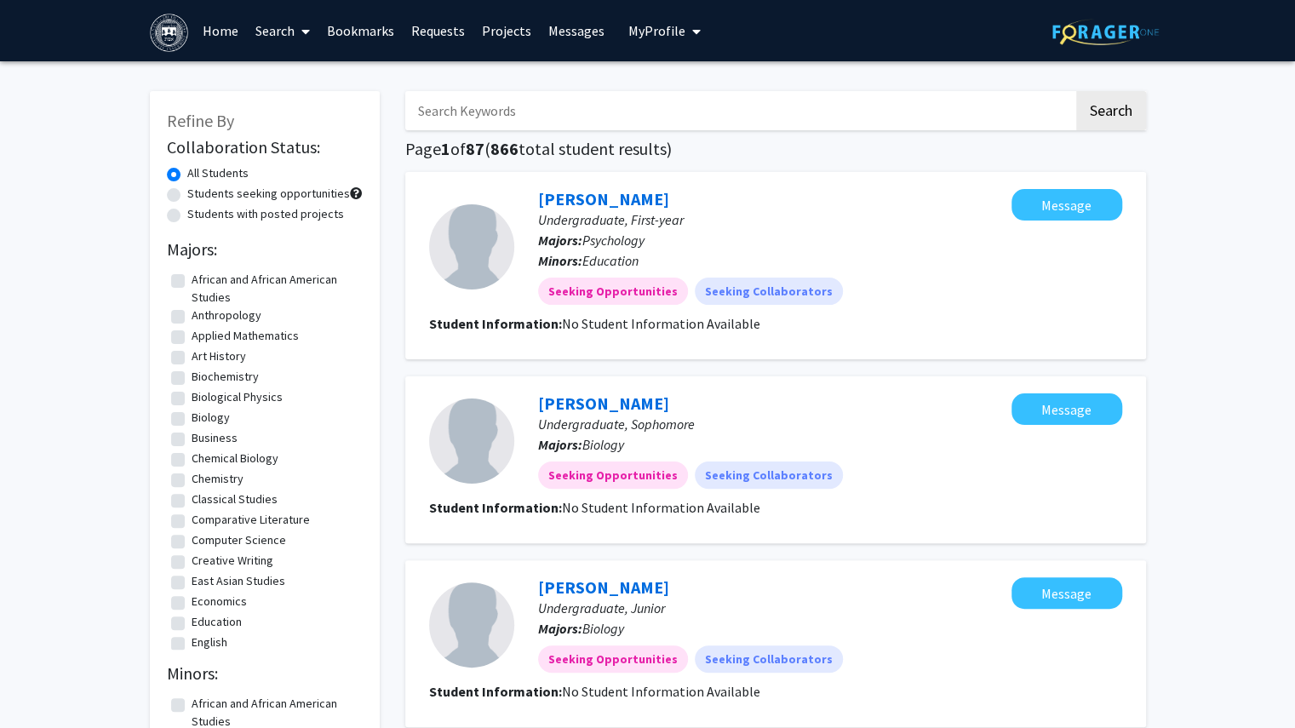
click at [192, 607] on label "Economics" at bounding box center [219, 602] width 55 height 18
click at [192, 604] on input "Economics" at bounding box center [197, 598] width 11 height 11
checkbox input "true"
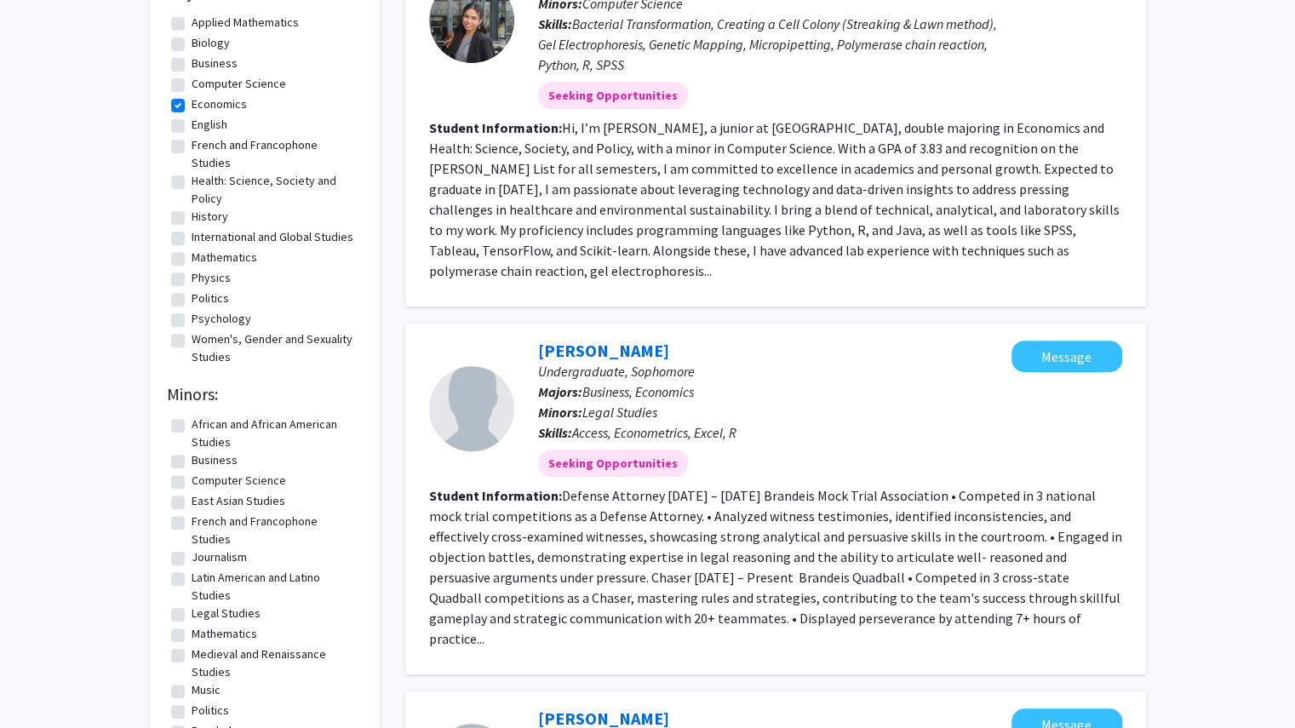
scroll to position [258, 0]
click at [901, 613] on fg-search-applicant "[PERSON_NAME], Sophomore Majors: Business, Economics Minors: Legal Studies Skil…" at bounding box center [775, 498] width 693 height 317
click at [491, 486] on b "Student Information:" at bounding box center [495, 494] width 133 height 17
click at [548, 339] on link "[PERSON_NAME]" at bounding box center [603, 349] width 131 height 21
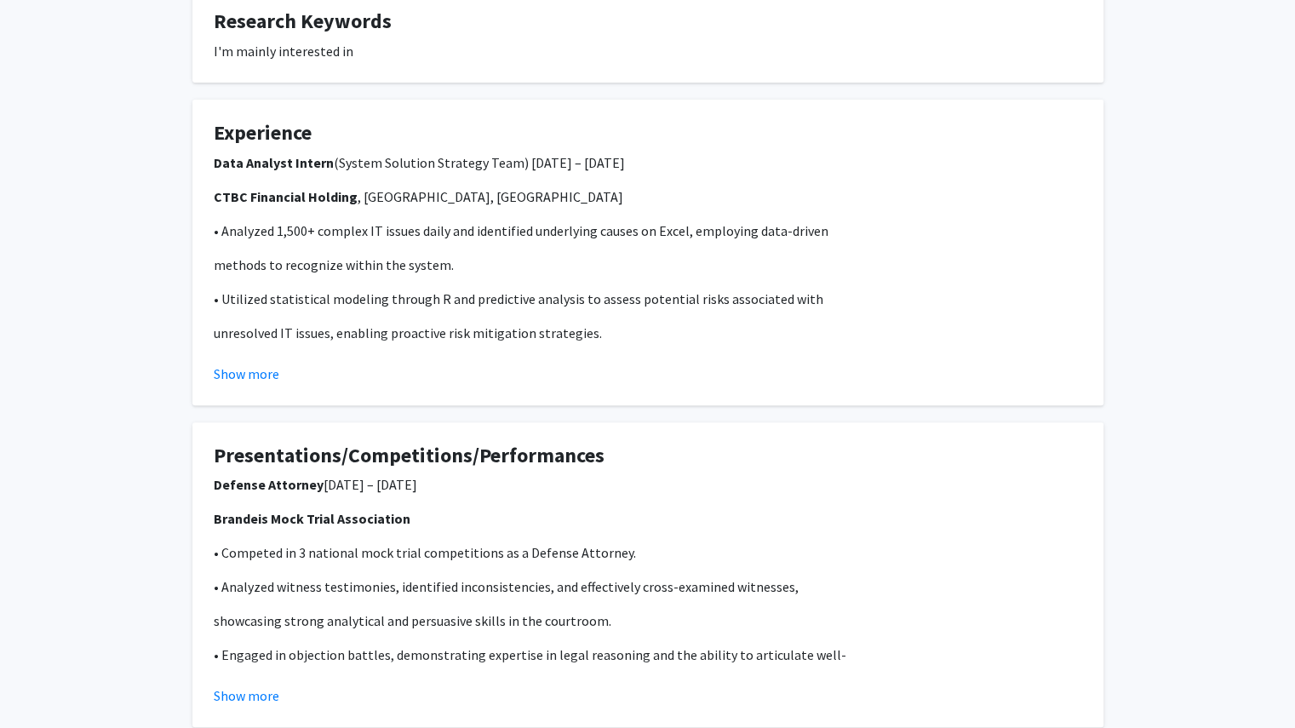
scroll to position [342, 0]
click at [259, 371] on button "Show more" at bounding box center [247, 373] width 66 height 20
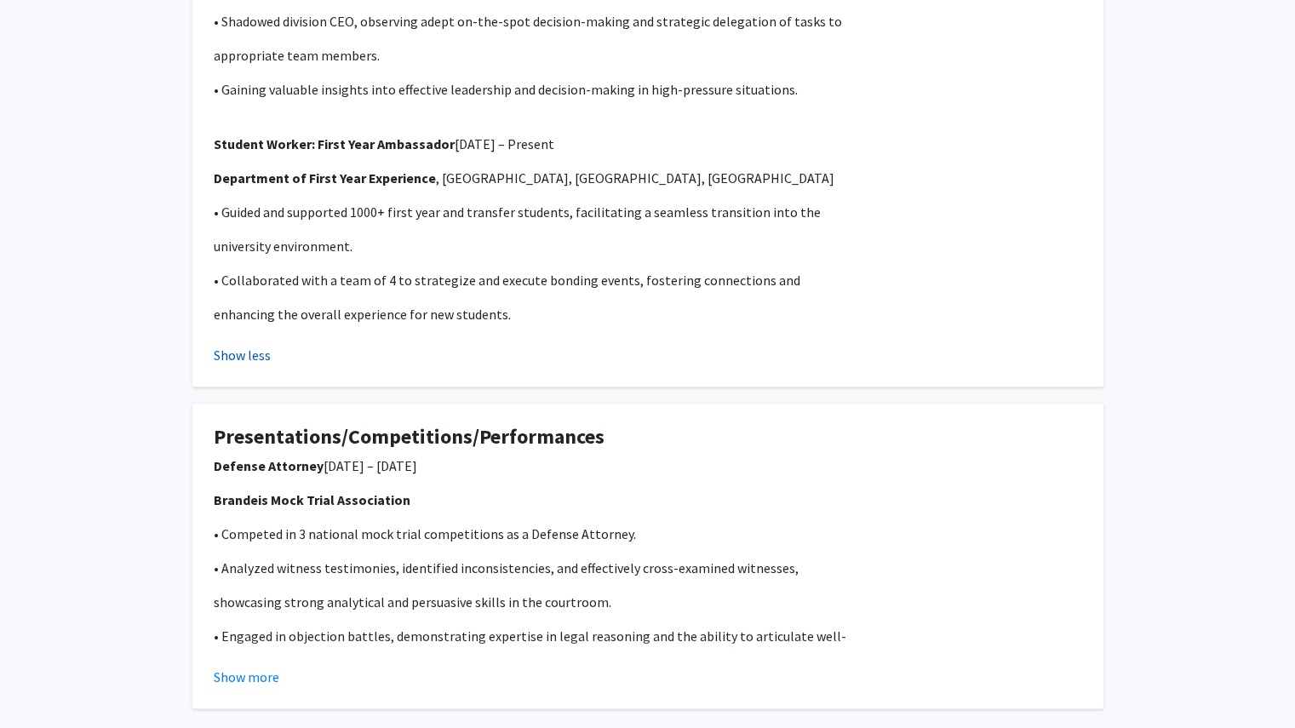
scroll to position [841, 0]
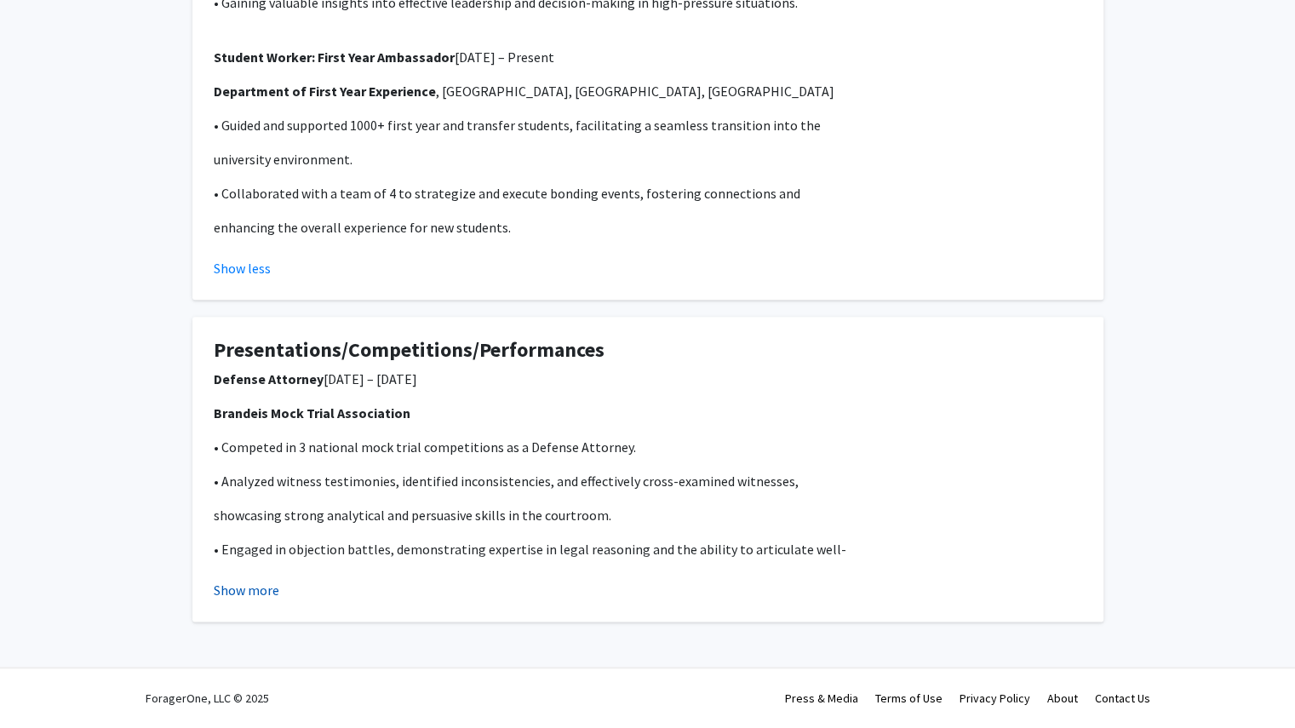
click at [238, 594] on button "Show more" at bounding box center [247, 590] width 66 height 20
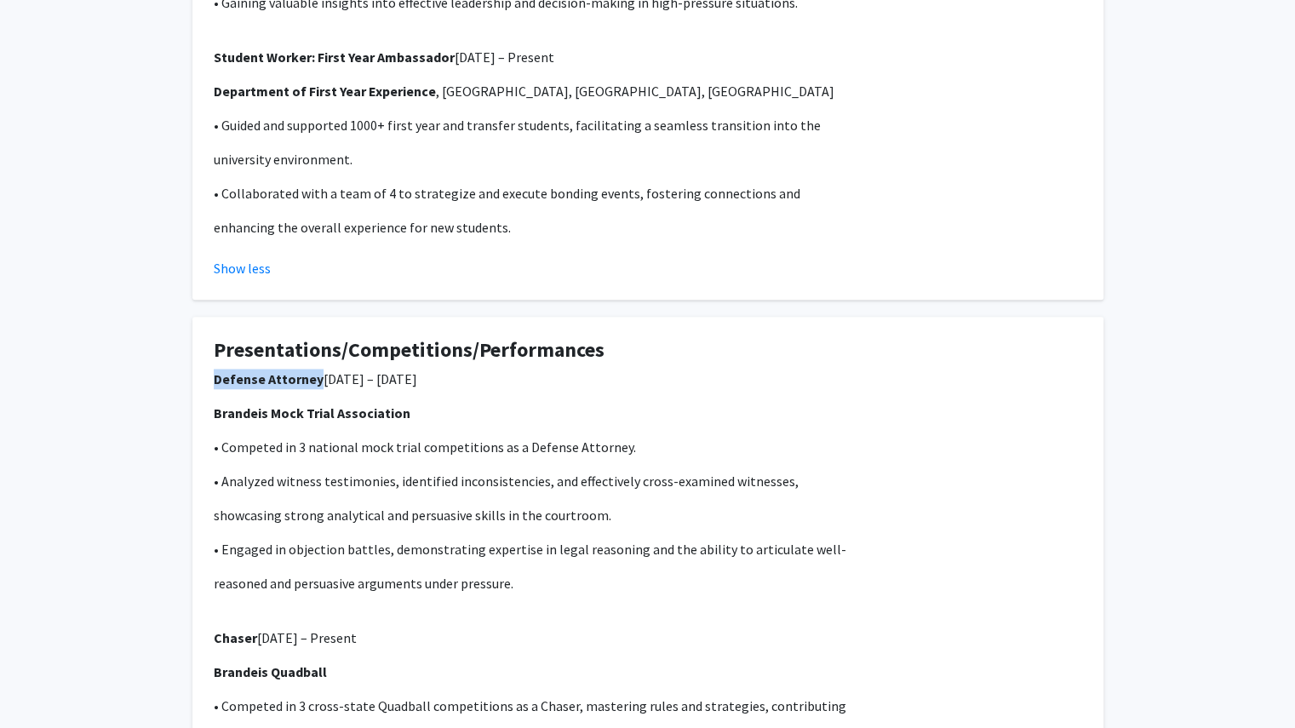
drag, startPoint x: 211, startPoint y: 378, endPoint x: 315, endPoint y: 380, distance: 103.9
click at [315, 380] on fg-card "Presentations/Competitions/Performances Defense Attorney [DATE] – [DATE] Brande…" at bounding box center [647, 677] width 911 height 721
click at [315, 491] on p "• Analyzed witness testimonies, identified inconsistencies, and effectively cro…" at bounding box center [648, 481] width 869 height 20
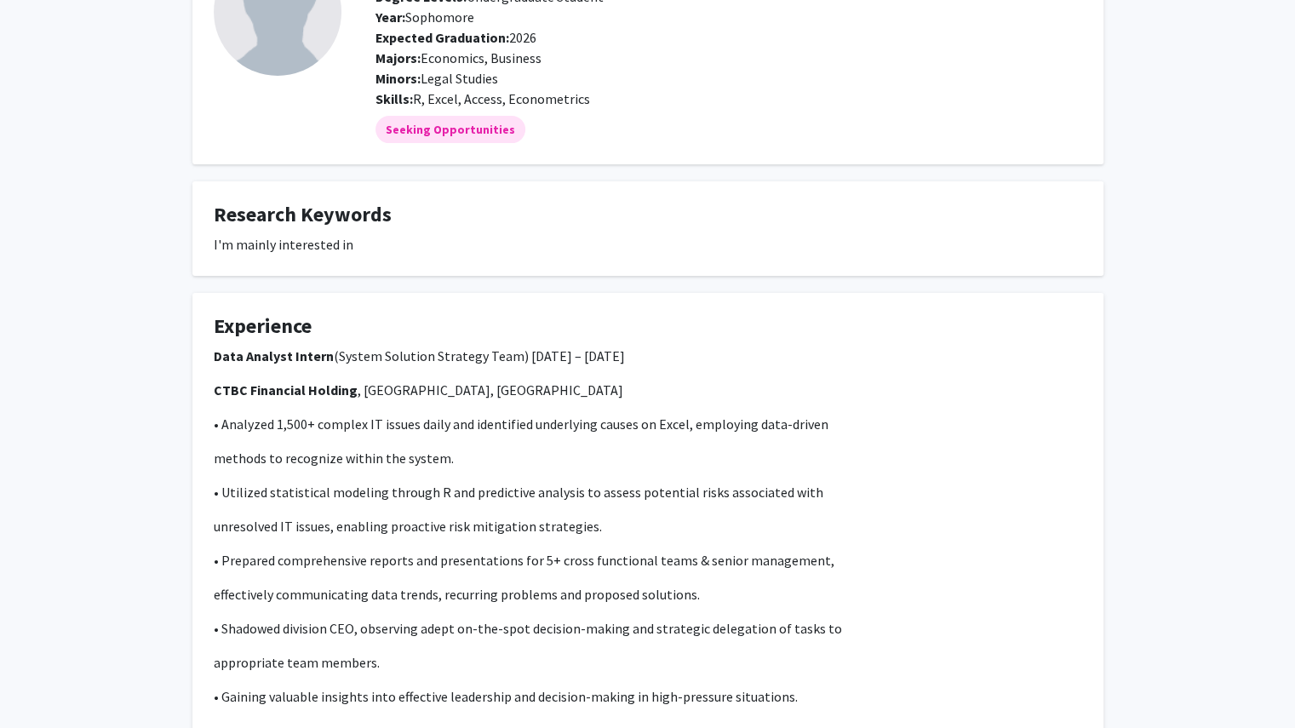
scroll to position [152, 0]
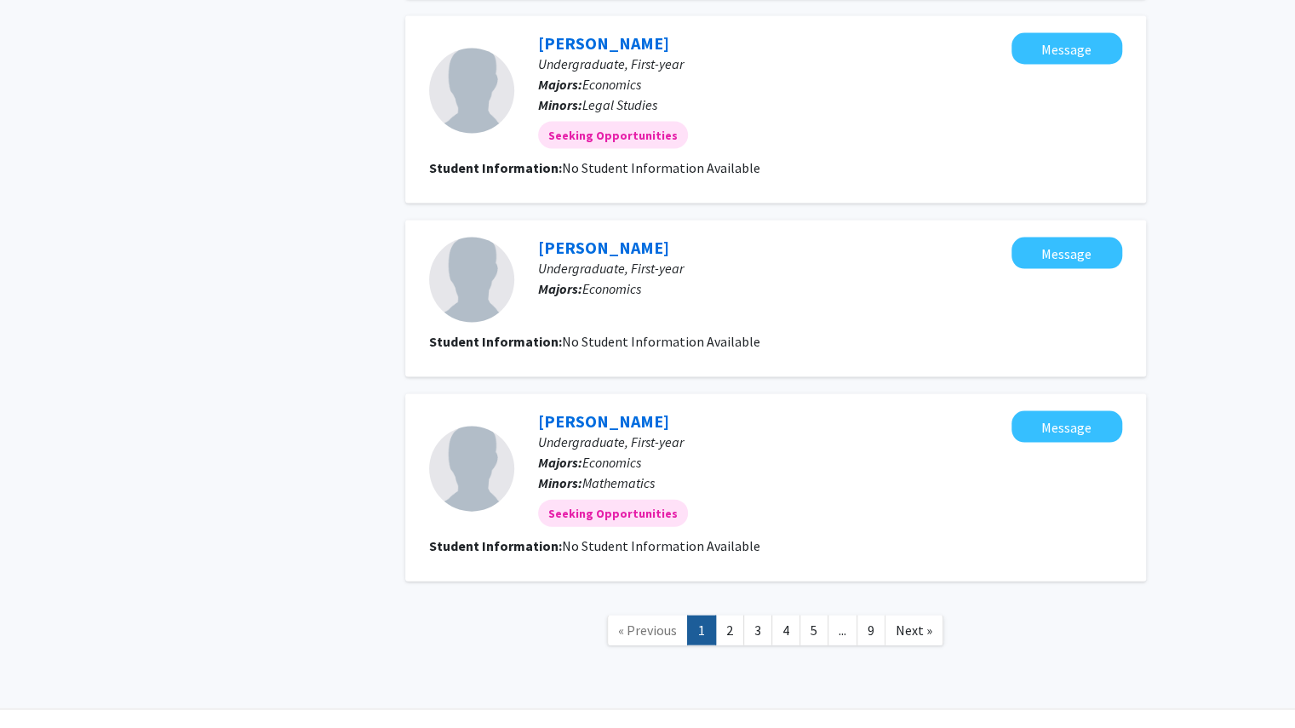
scroll to position [1934, 0]
click at [863, 616] on link "9" at bounding box center [871, 631] width 29 height 30
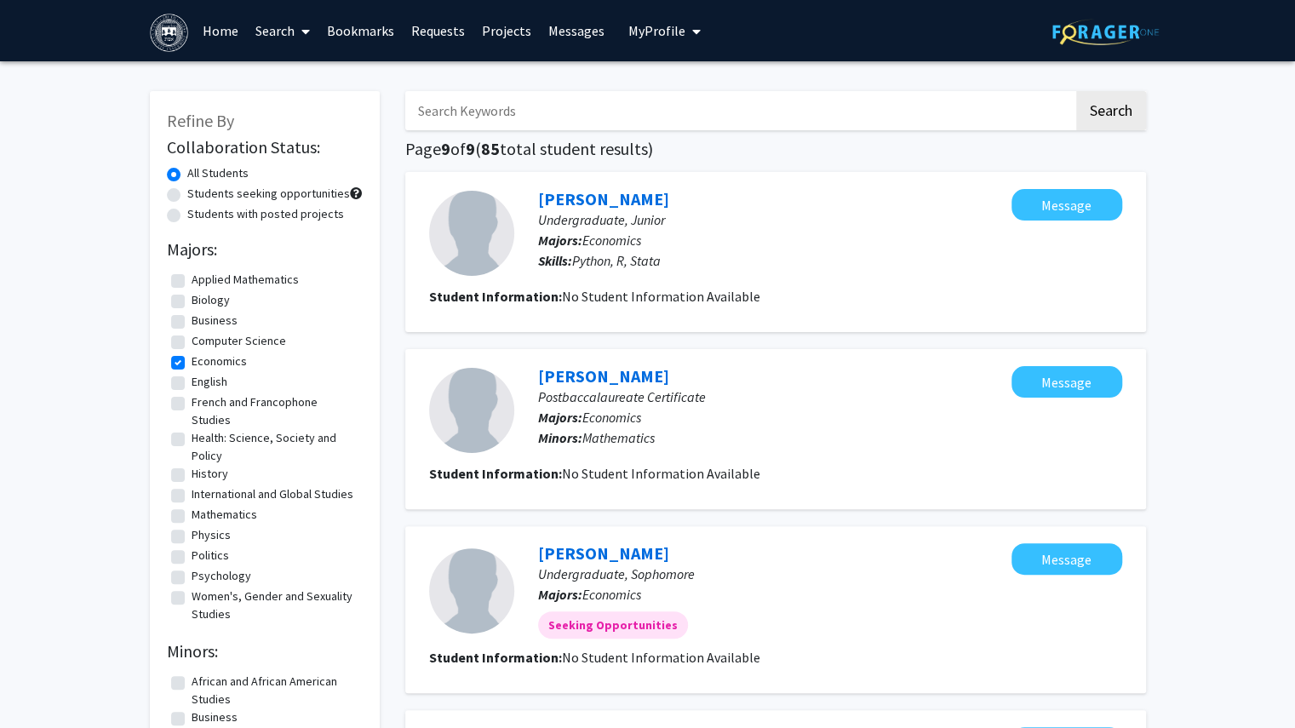
click at [489, 18] on link "Projects" at bounding box center [507, 31] width 66 height 60
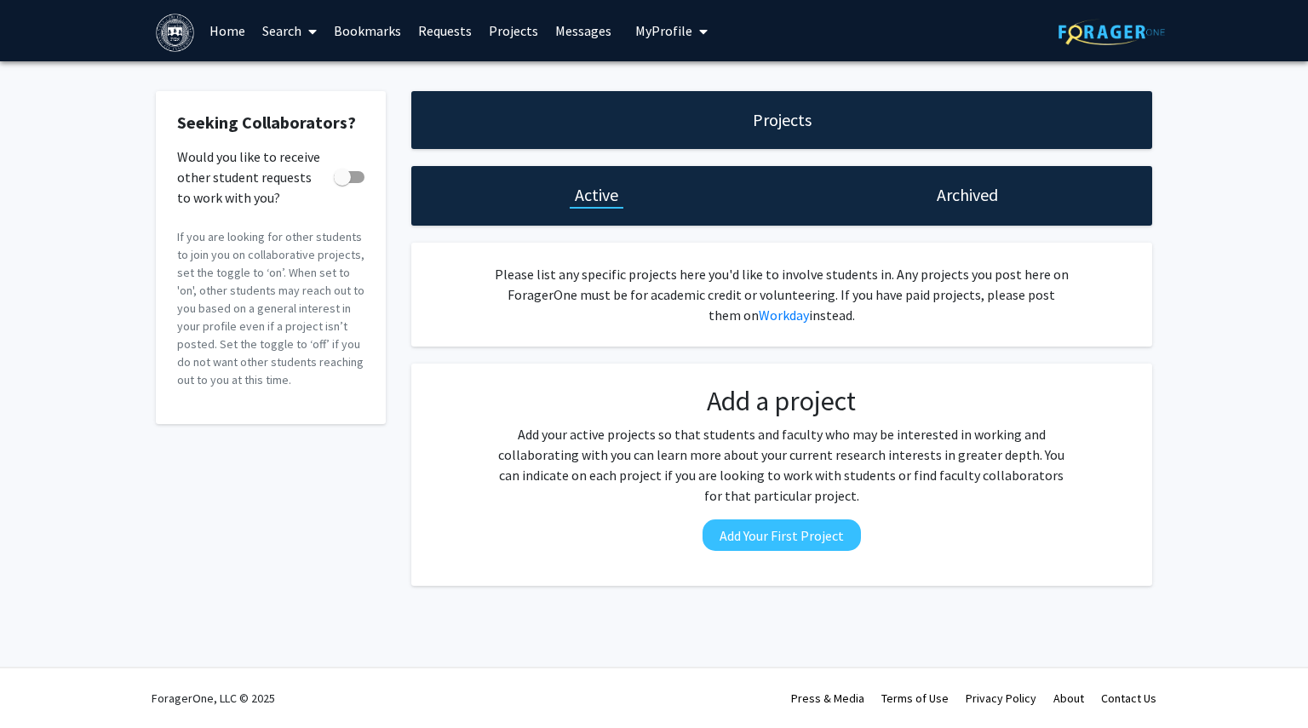
click at [435, 33] on link "Requests" at bounding box center [445, 31] width 71 height 60
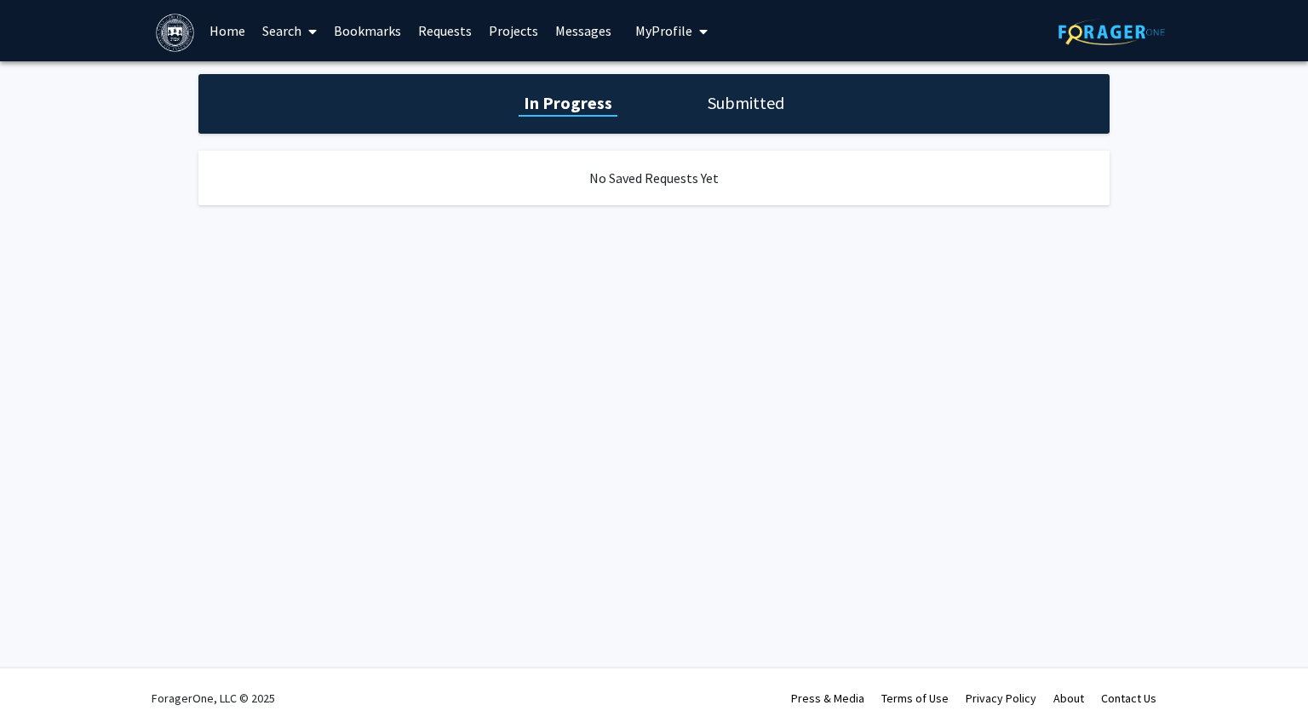
click at [353, 30] on link "Bookmarks" at bounding box center [367, 31] width 84 height 60
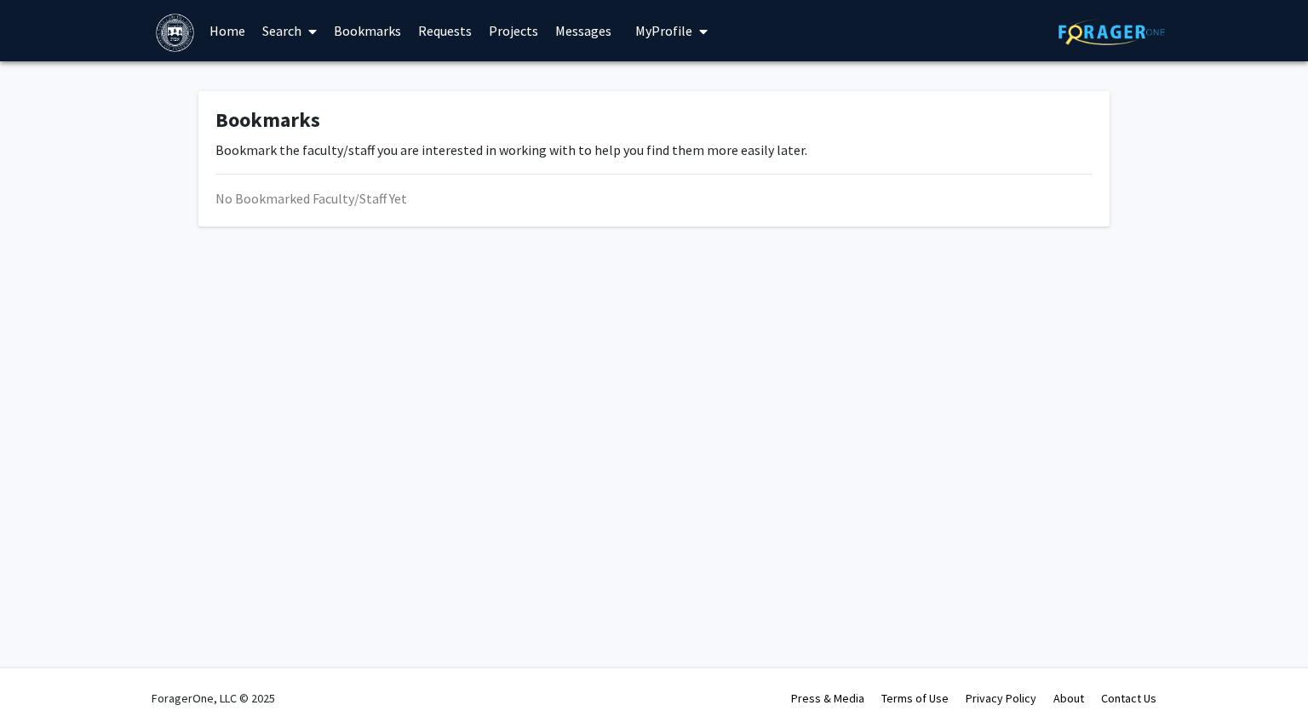
click at [292, 30] on link "Search" at bounding box center [290, 31] width 72 height 60
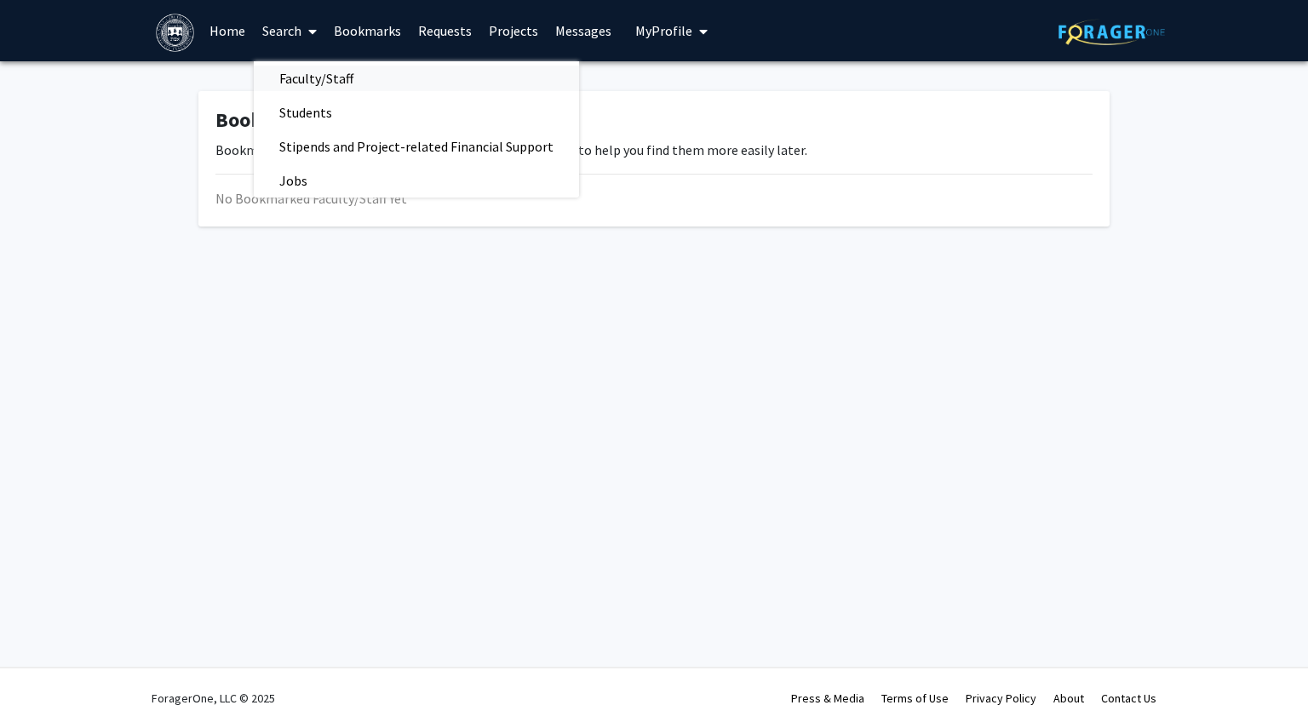
click at [290, 70] on span "Faculty/Staff" at bounding box center [316, 78] width 125 height 34
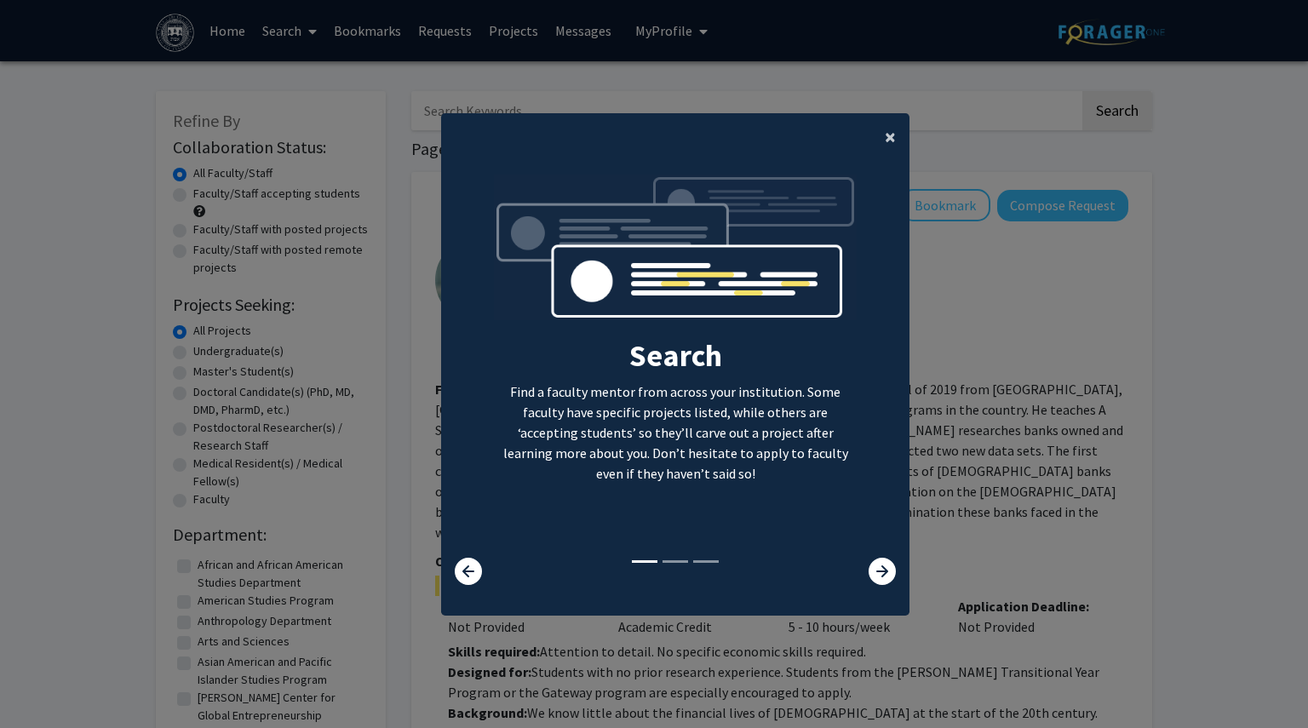
click at [885, 141] on span "×" at bounding box center [890, 136] width 11 height 26
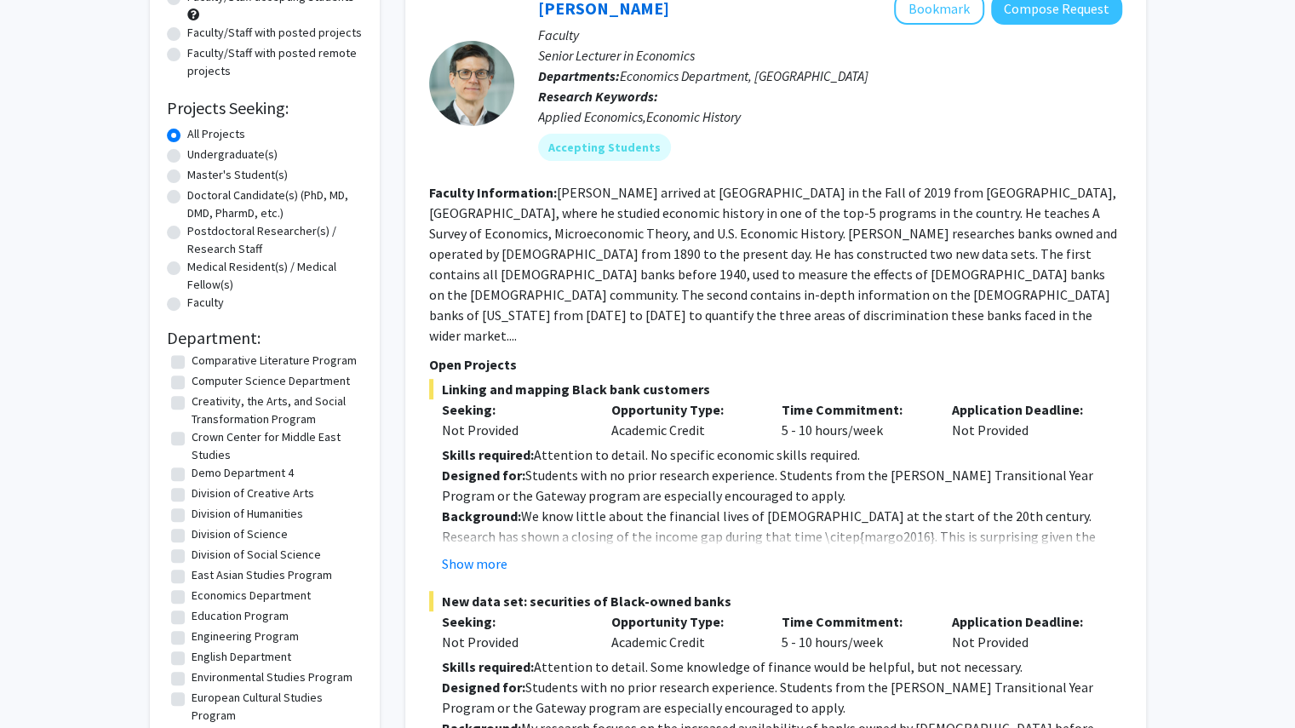
scroll to position [586, 0]
click at [192, 586] on label "Economics Department" at bounding box center [251, 595] width 119 height 18
click at [192, 586] on input "Economics Department" at bounding box center [197, 591] width 11 height 11
checkbox input "true"
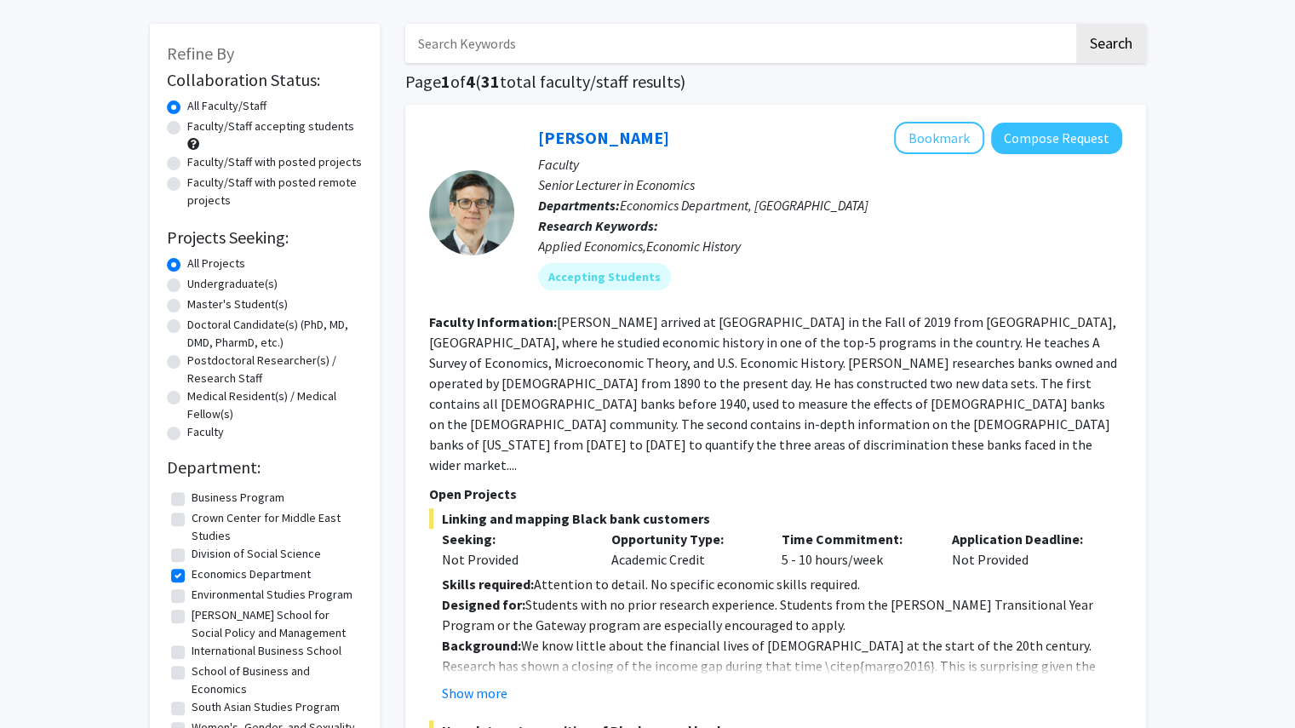
scroll to position [68, 0]
click at [192, 594] on label "Environmental Studies Program" at bounding box center [272, 594] width 161 height 18
click at [192, 594] on input "Environmental Studies Program" at bounding box center [197, 590] width 11 height 11
checkbox input "true"
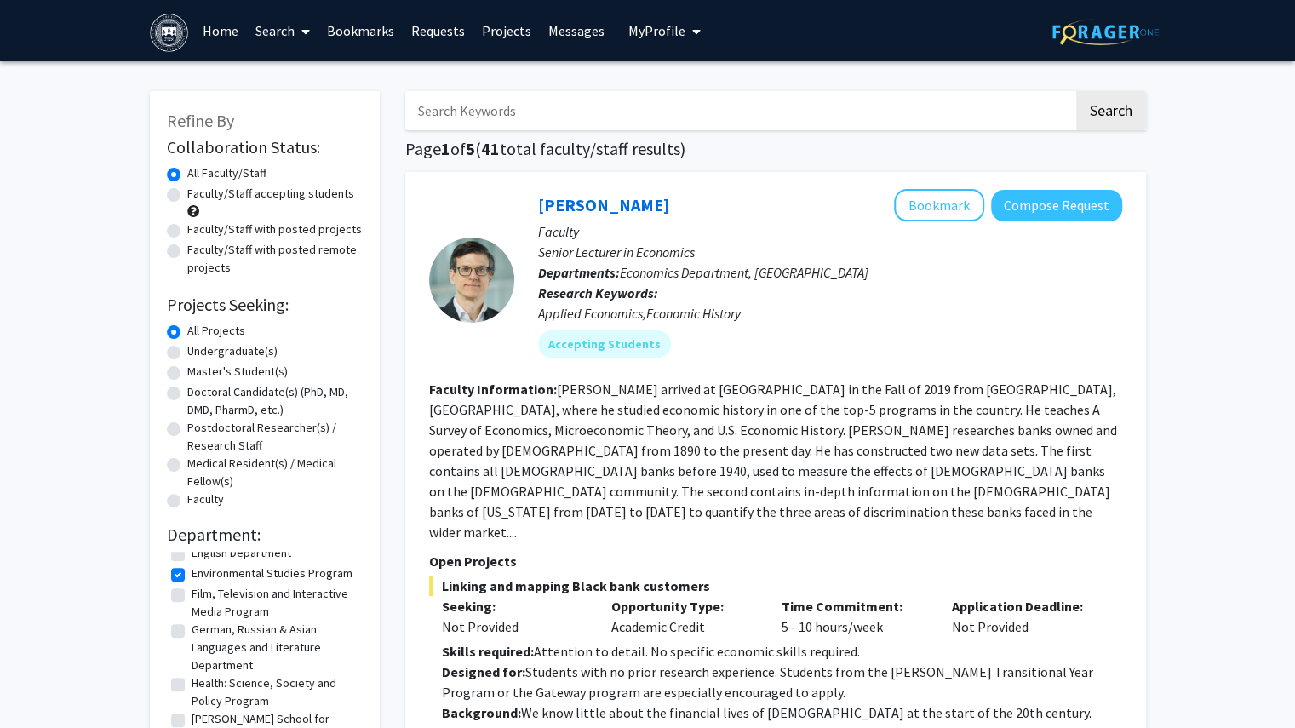
scroll to position [198, 0]
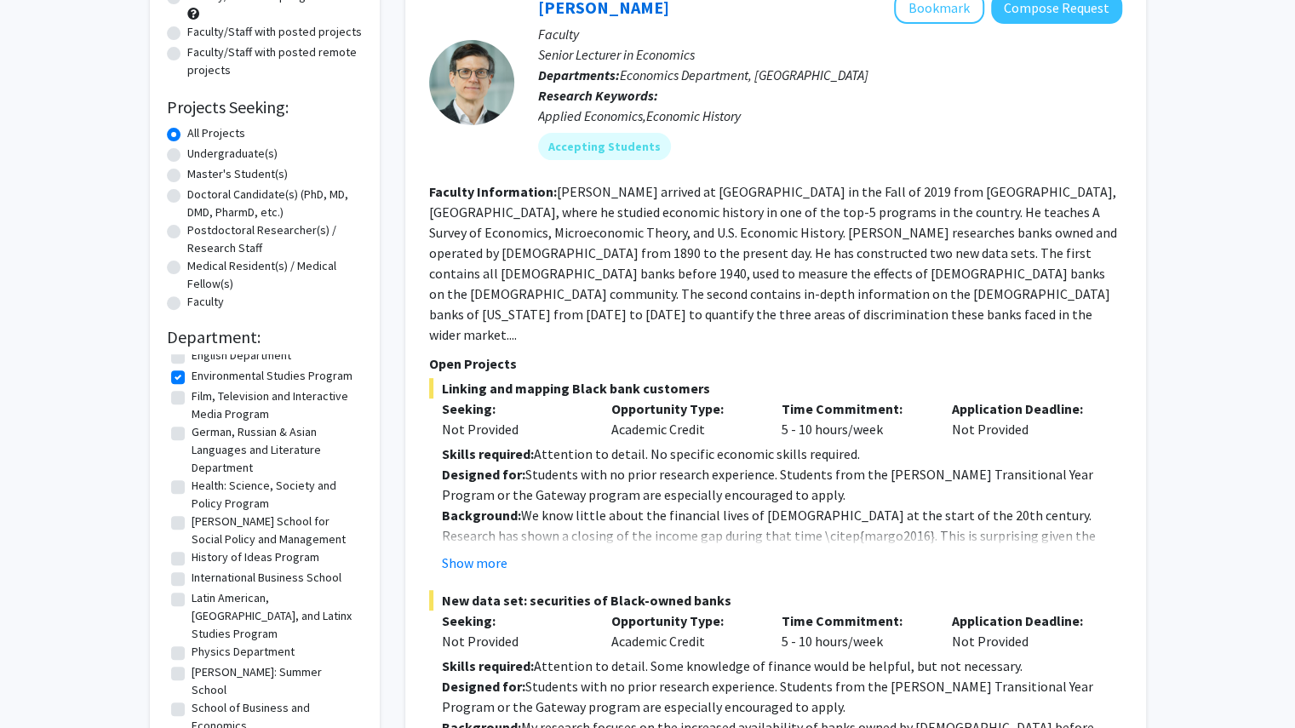
click at [192, 699] on label "School of Business and Economics" at bounding box center [275, 717] width 167 height 36
click at [192, 699] on input "School of Business and Economics" at bounding box center [197, 704] width 11 height 11
checkbox input "true"
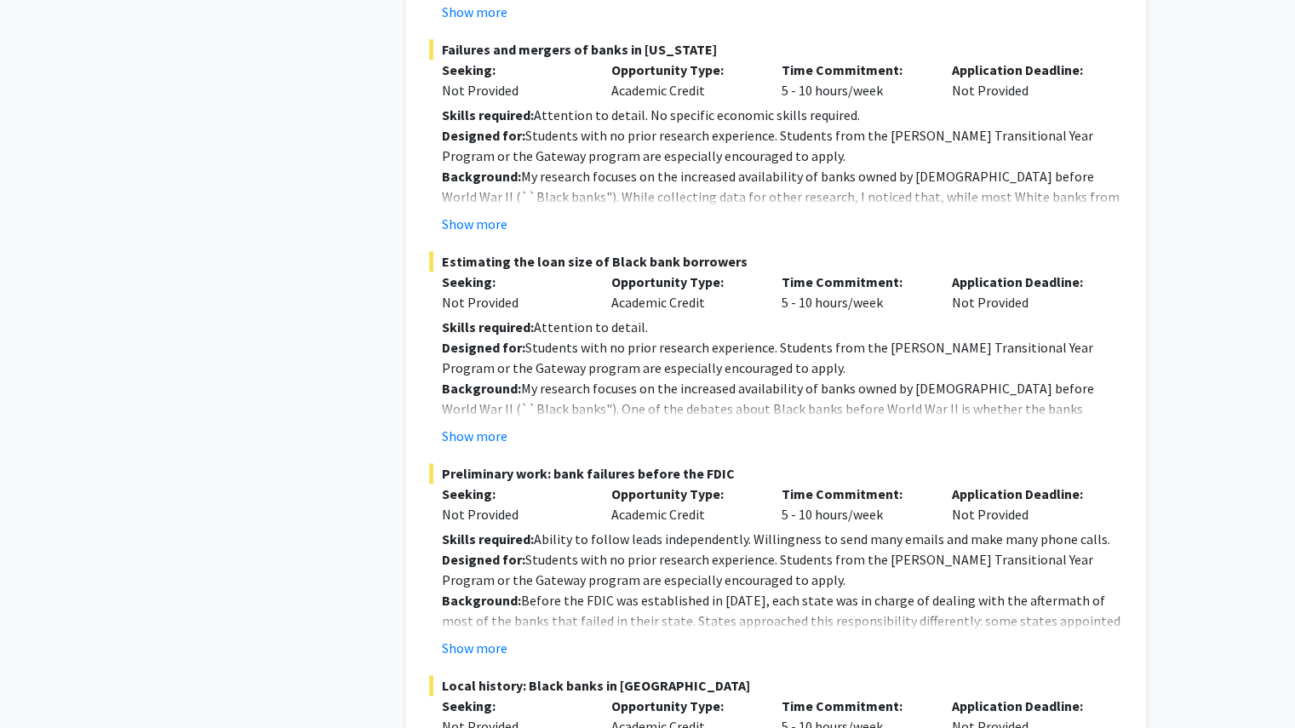
scroll to position [962, 0]
click at [538, 483] on p "Seeking:" at bounding box center [514, 493] width 145 height 20
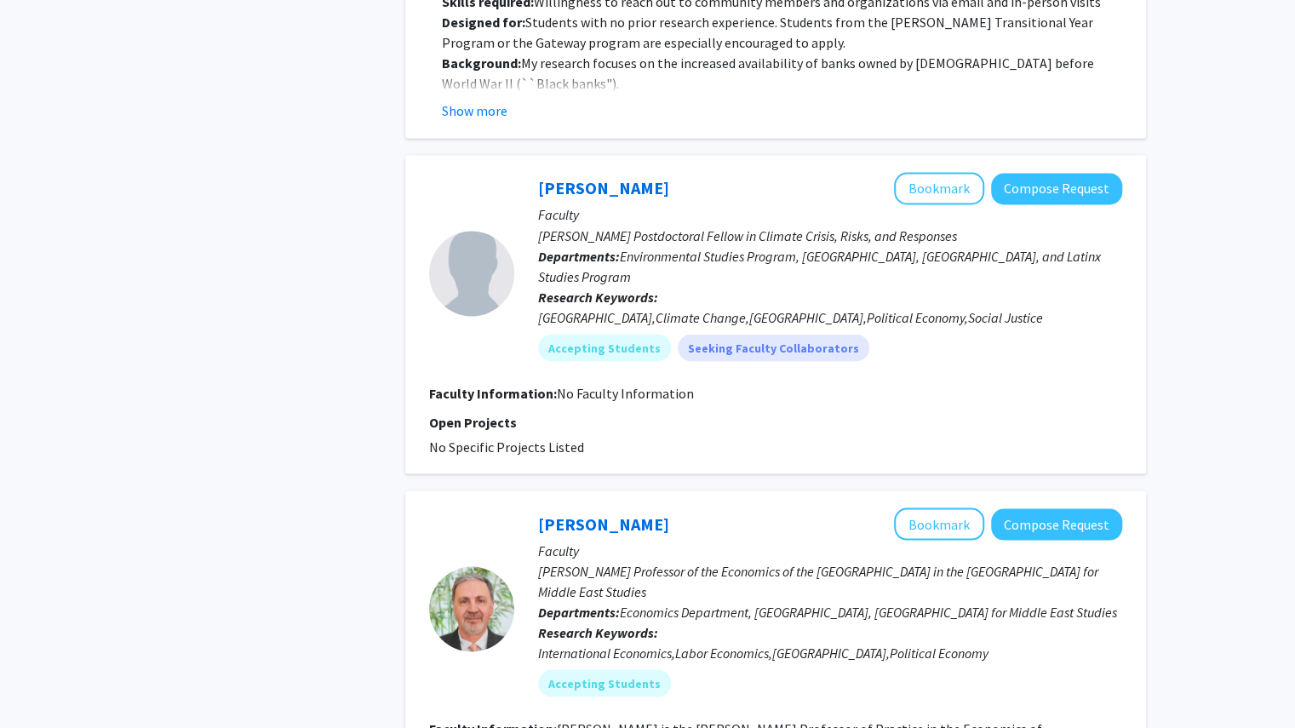
scroll to position [1709, 0]
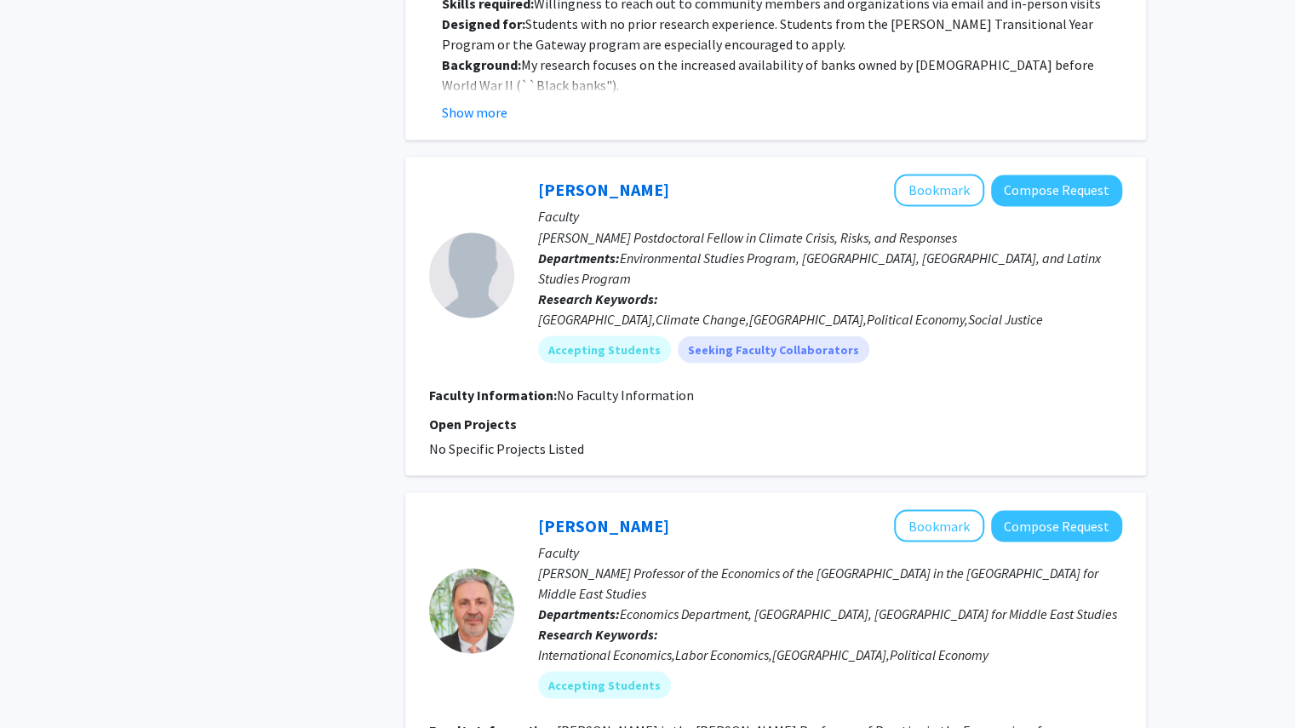
click at [542, 386] on b "Faculty Information:" at bounding box center [493, 394] width 128 height 17
drag, startPoint x: 697, startPoint y: 222, endPoint x: 1034, endPoint y: 214, distance: 337.4
click at [1034, 227] on p "[PERSON_NAME] Postdoctoral Fellow in Climate Crisis, Risks, and Responses" at bounding box center [830, 237] width 584 height 20
click at [596, 249] on b "Departments:" at bounding box center [579, 257] width 82 height 17
drag, startPoint x: 536, startPoint y: 175, endPoint x: 652, endPoint y: 154, distance: 117.6
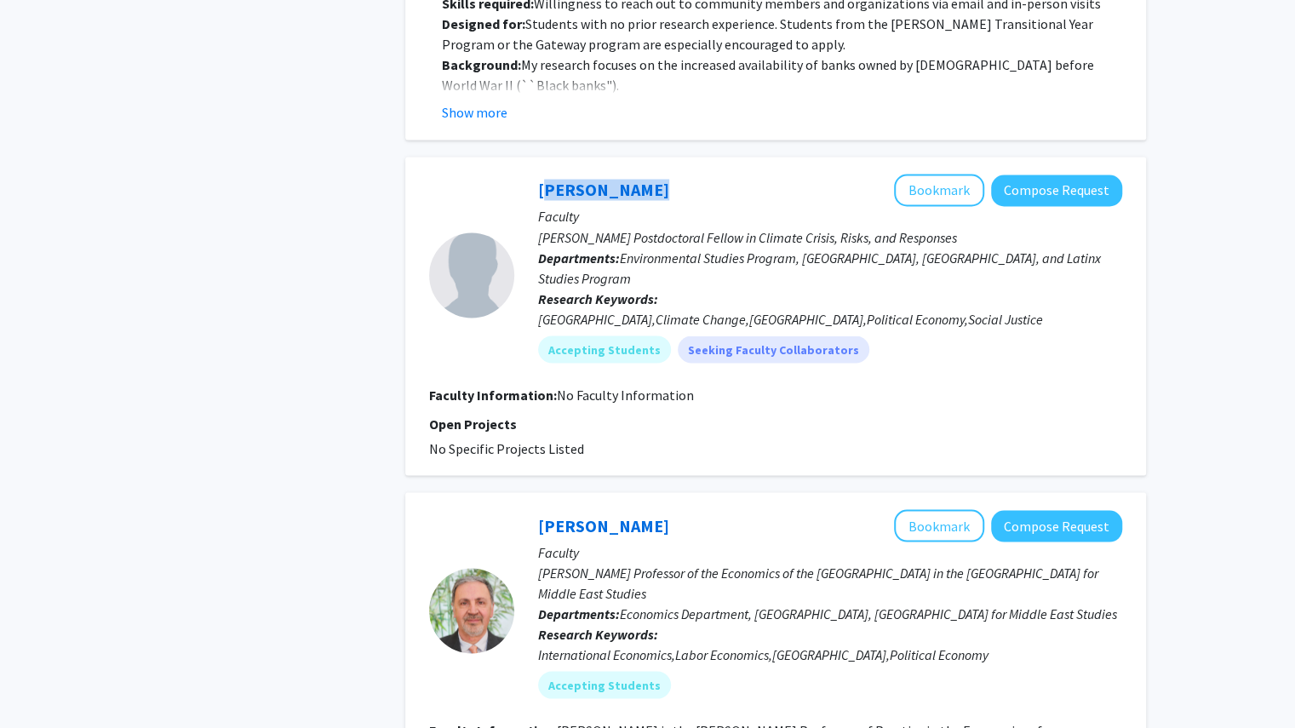
click at [652, 174] on div "[PERSON_NAME] Bookmark Compose Request Faculty [PERSON_NAME] Postdoctoral Fello…" at bounding box center [818, 275] width 608 height 202
copy link "[PERSON_NAME]"
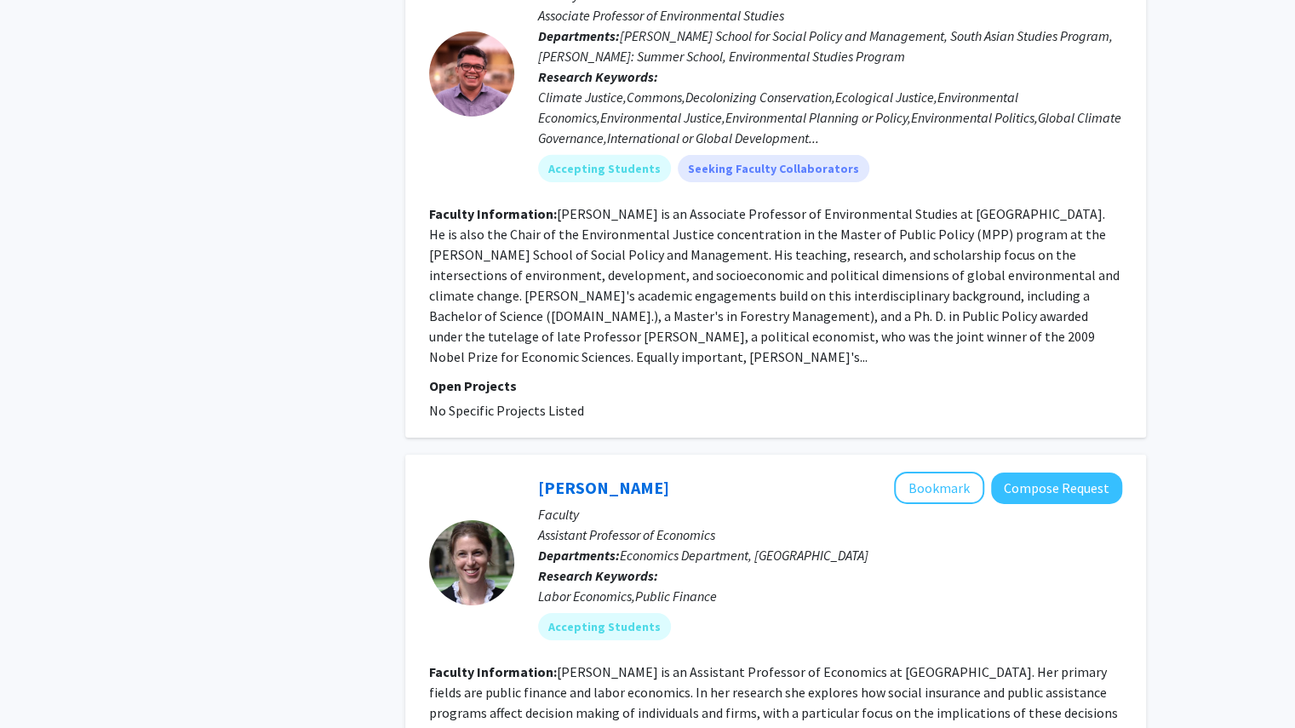
scroll to position [3235, 0]
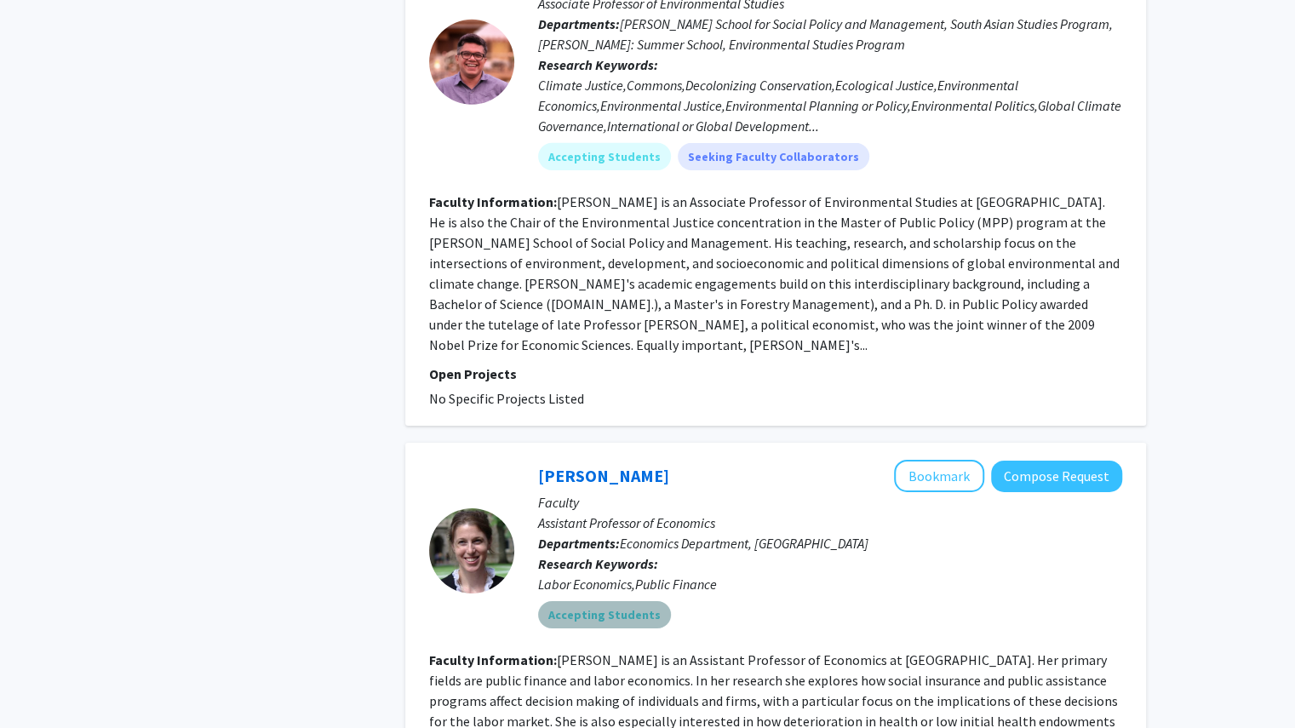
click at [608, 601] on mat-chip "Accepting Students" at bounding box center [604, 614] width 133 height 27
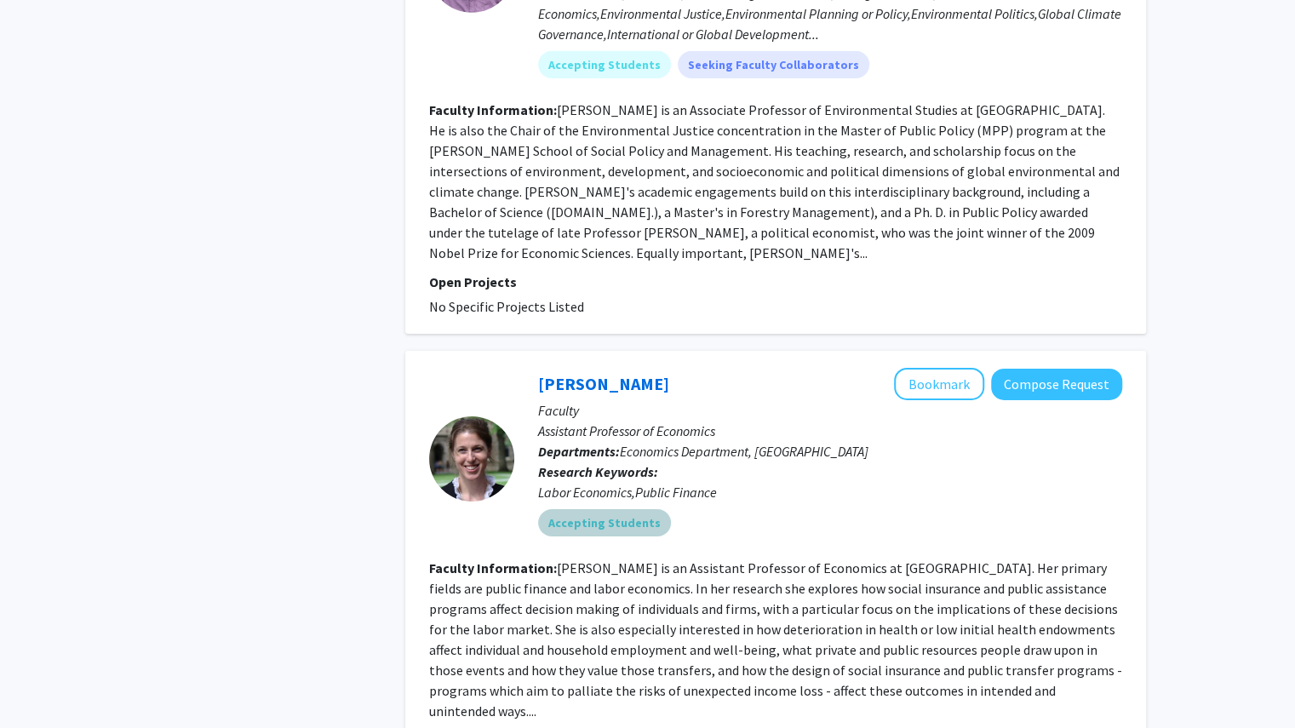
scroll to position [3328, 0]
click at [608, 559] on fg-read-more "[PERSON_NAME] is an Assistant Professor of Economics at [GEOGRAPHIC_DATA]. Her …" at bounding box center [775, 639] width 693 height 160
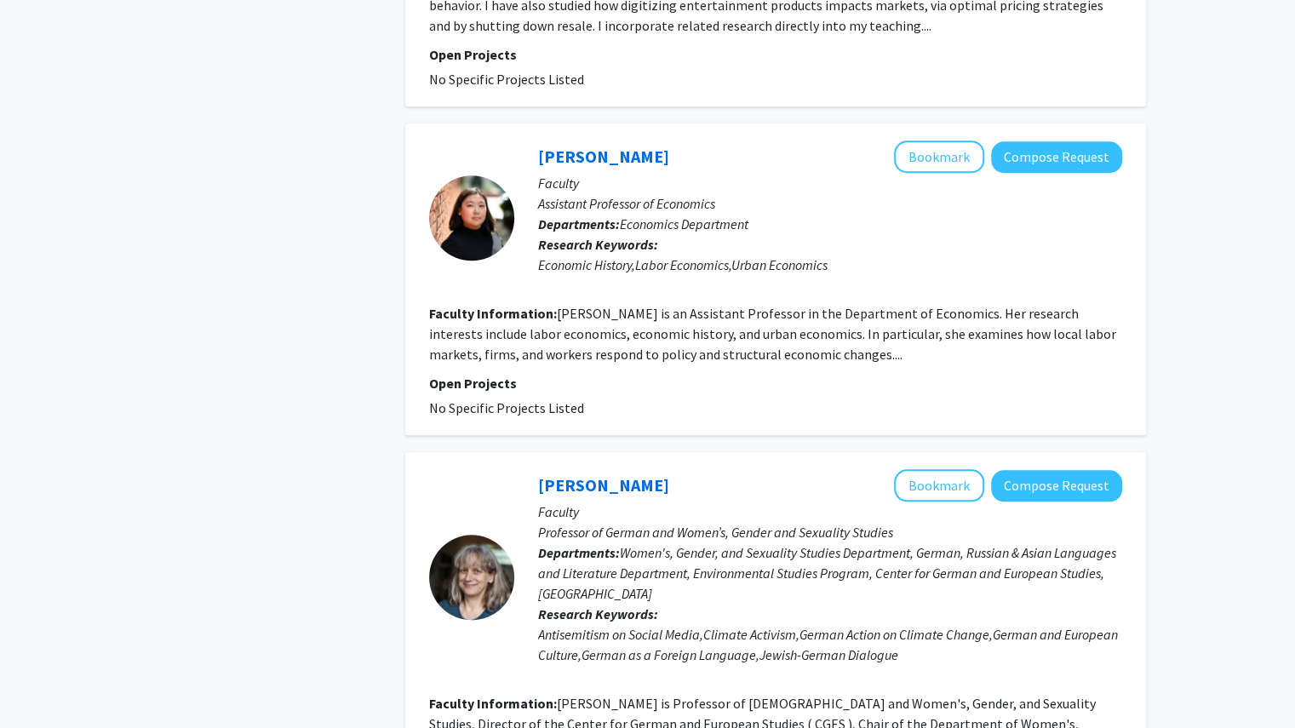
scroll to position [5017, 0]
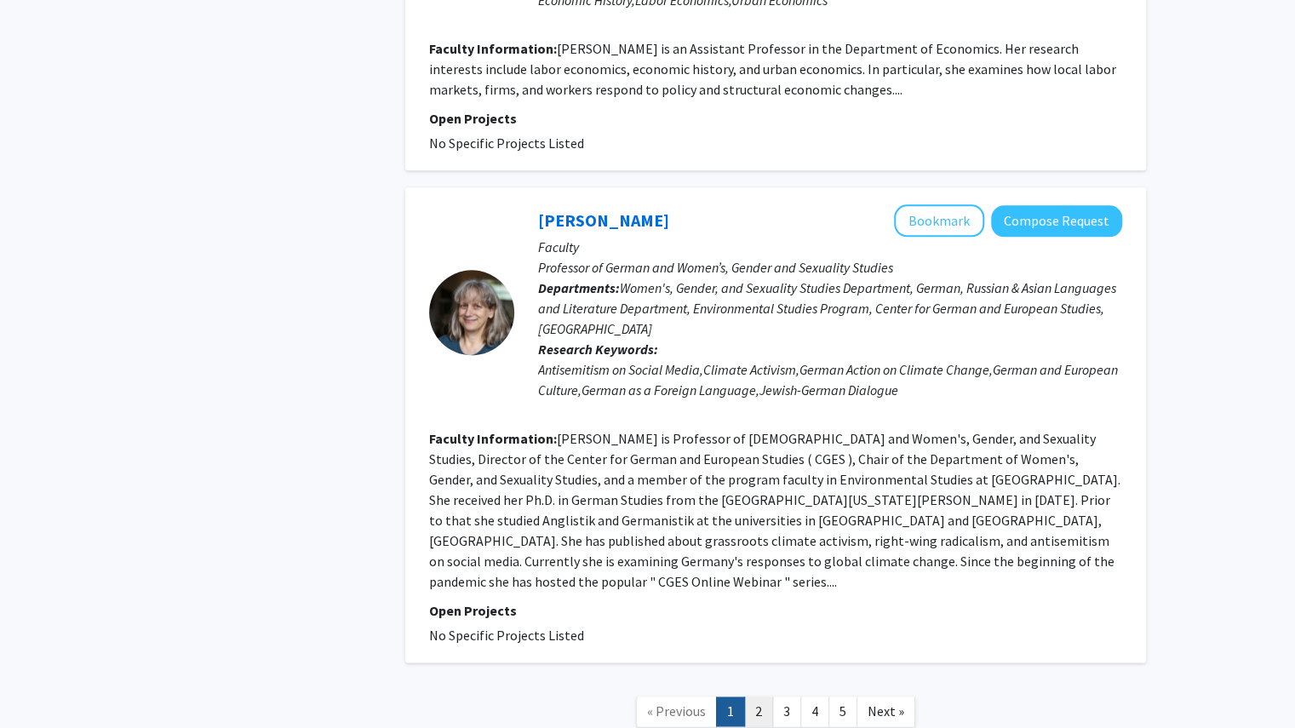
click at [751, 697] on link "2" at bounding box center [758, 712] width 29 height 30
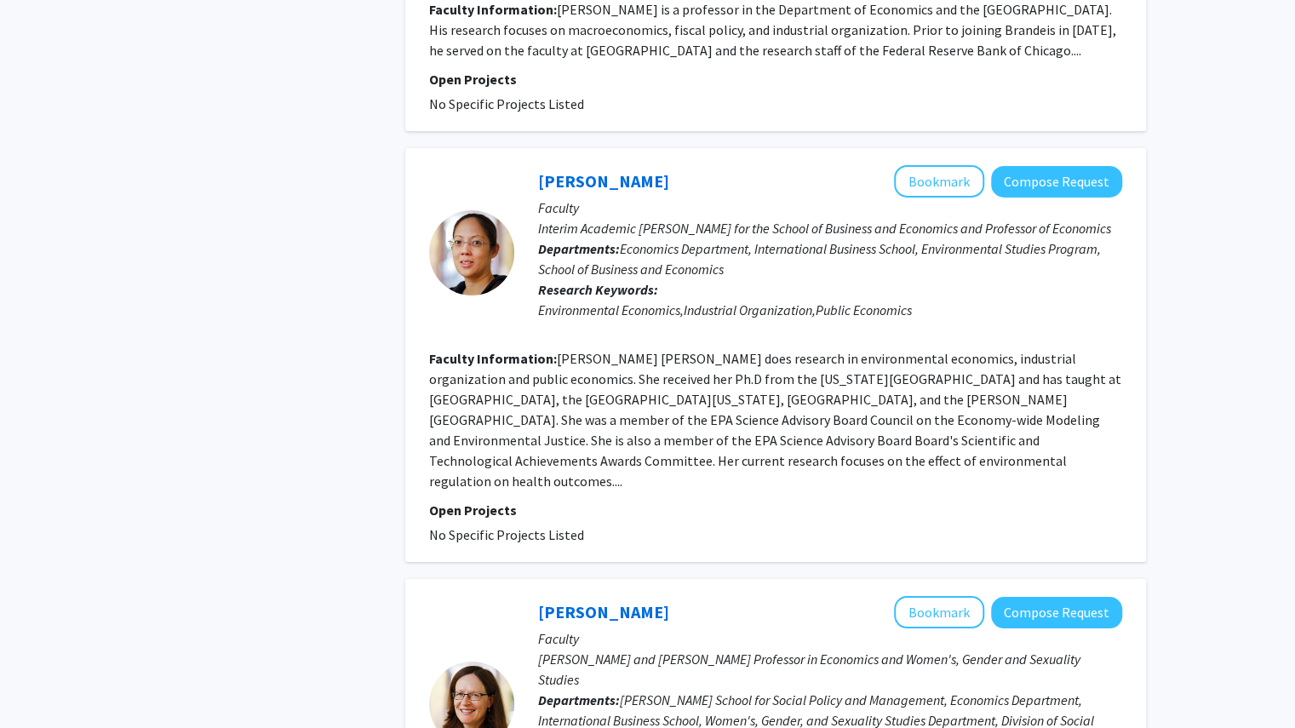
scroll to position [3620, 0]
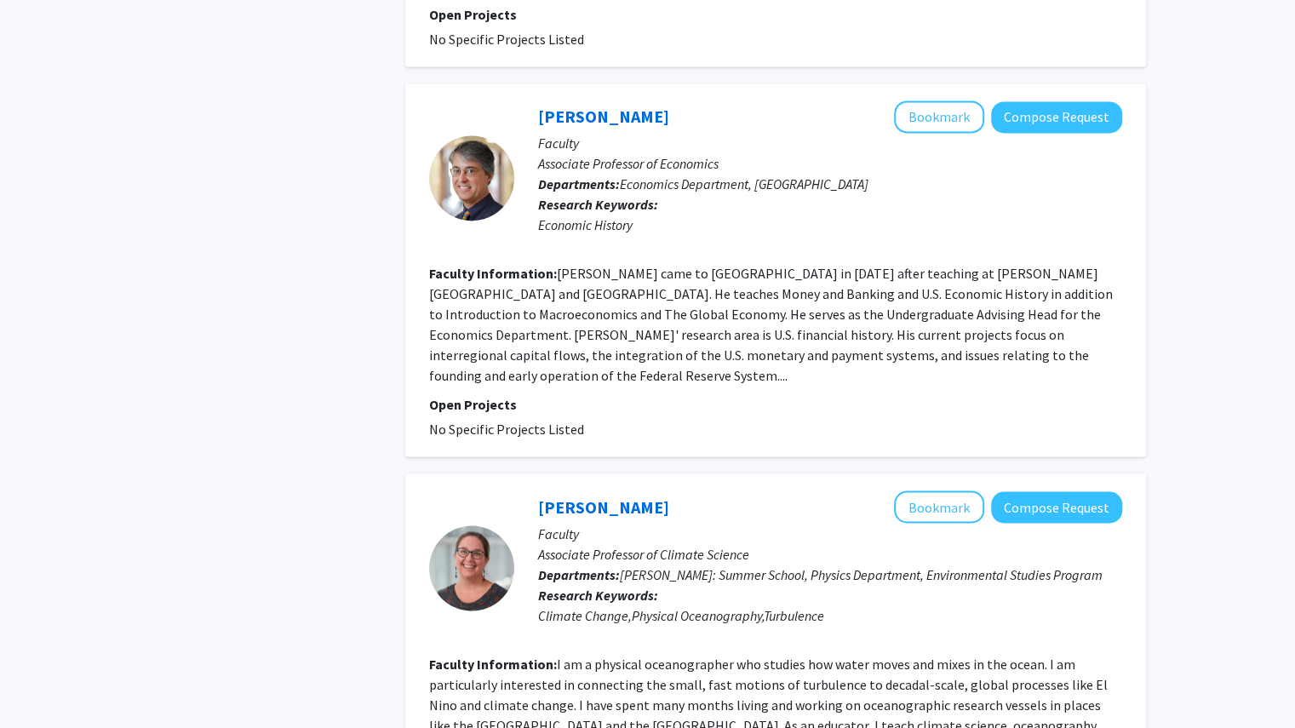
scroll to position [1785, 0]
